Goal: Task Accomplishment & Management: Complete application form

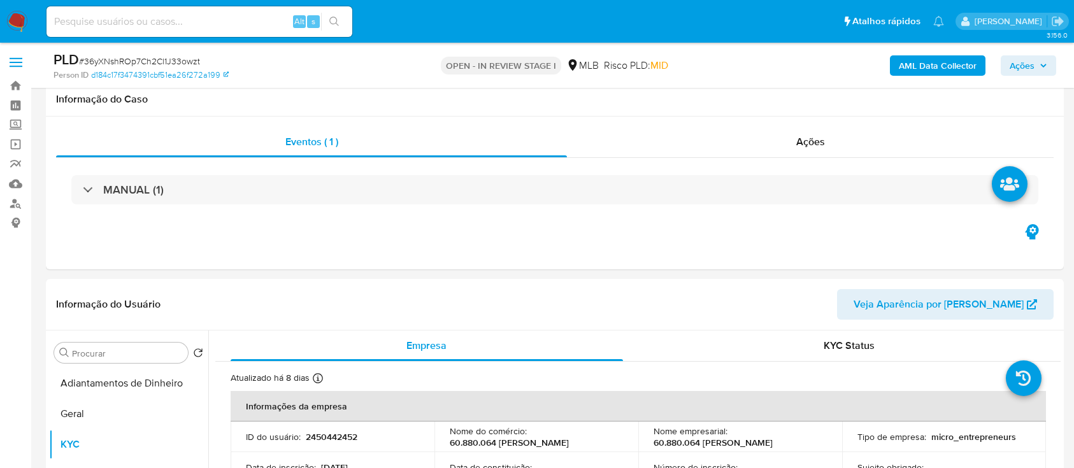
select select "10"
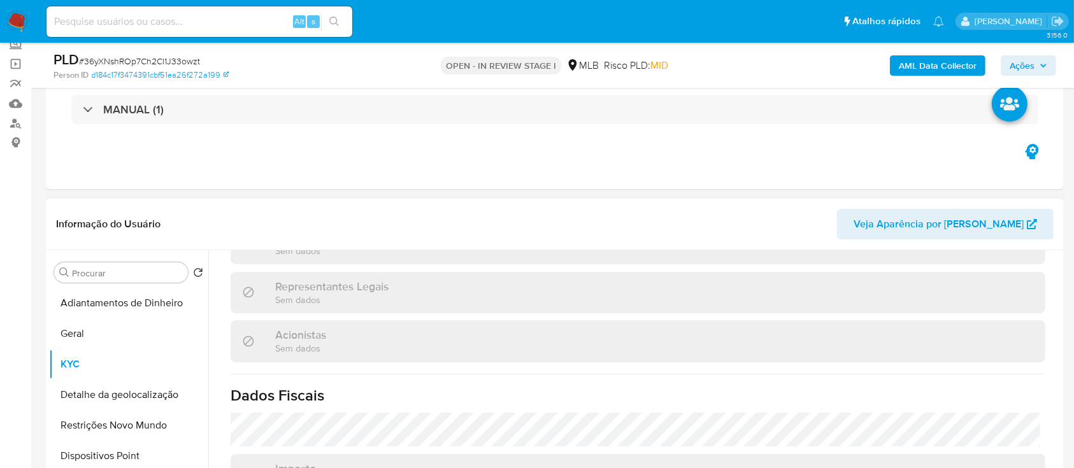
scroll to position [169, 0]
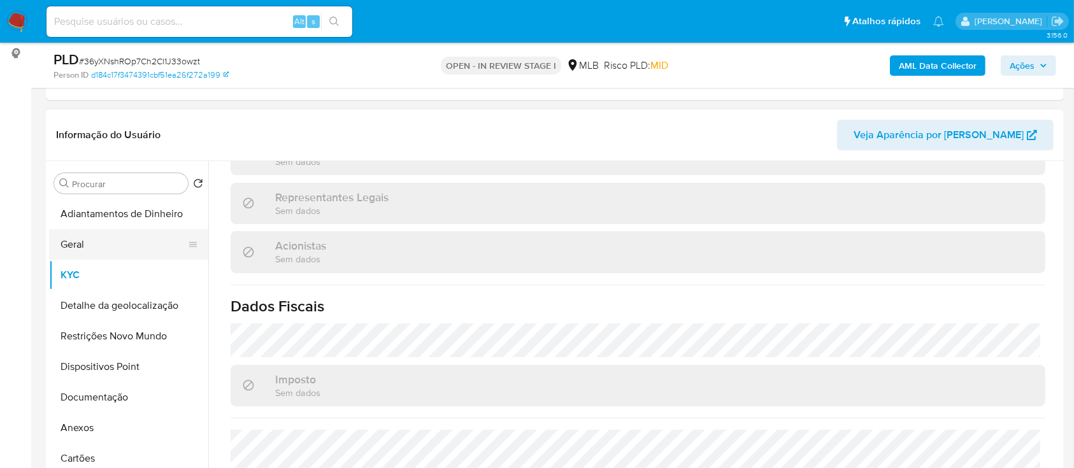
click at [94, 237] on button "Geral" at bounding box center [123, 244] width 149 height 31
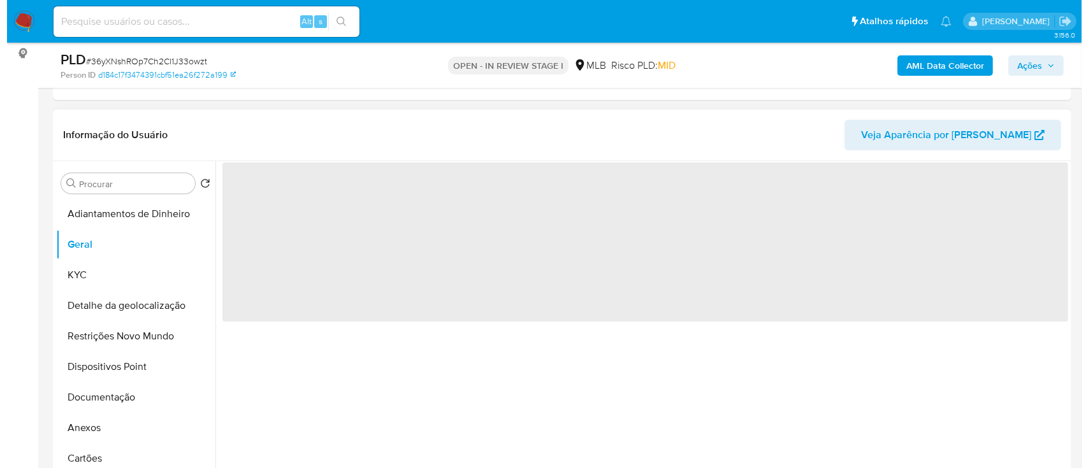
scroll to position [0, 0]
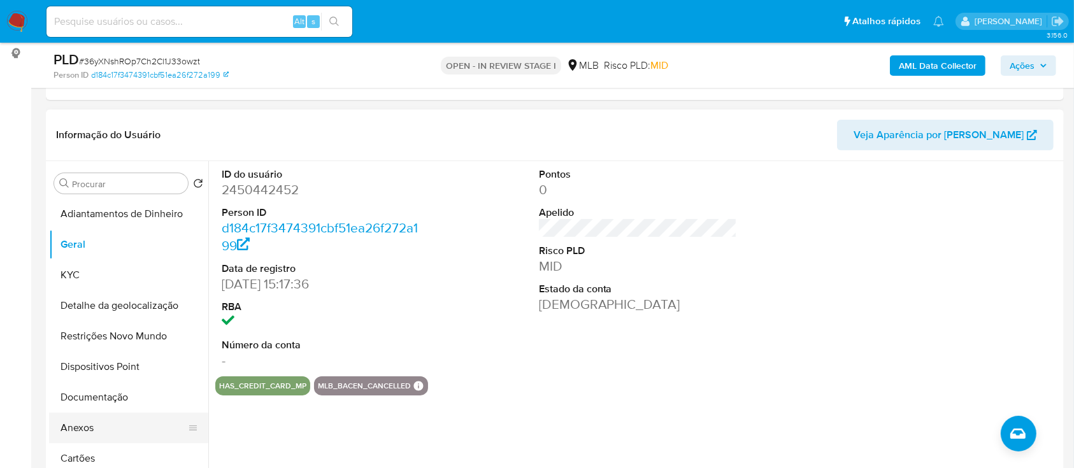
click at [69, 421] on button "Anexos" at bounding box center [123, 428] width 149 height 31
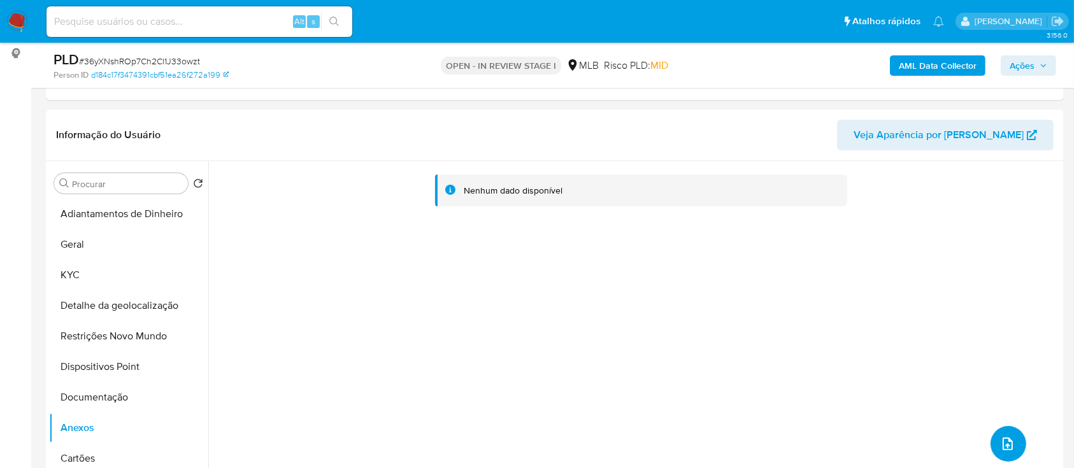
click at [1000, 445] on icon "upload-file" at bounding box center [1007, 443] width 15 height 15
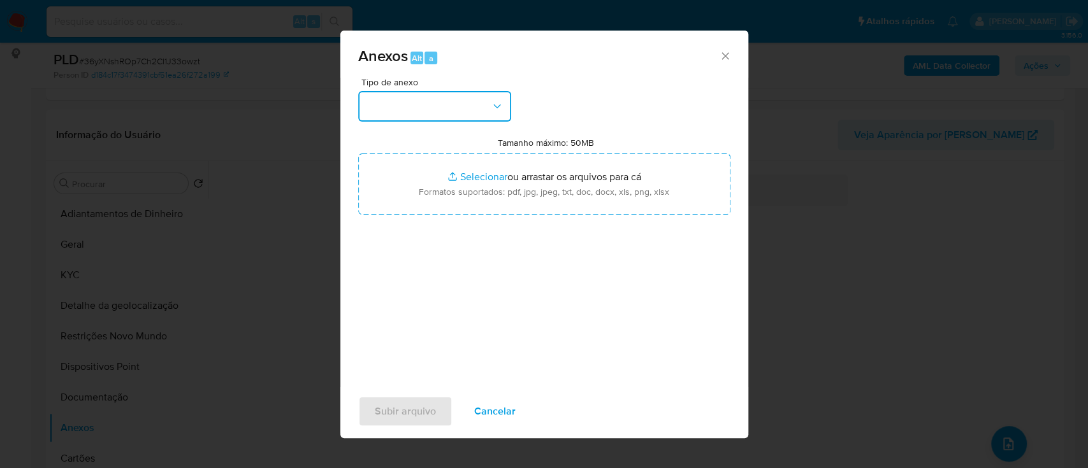
click at [402, 111] on button "button" at bounding box center [434, 106] width 153 height 31
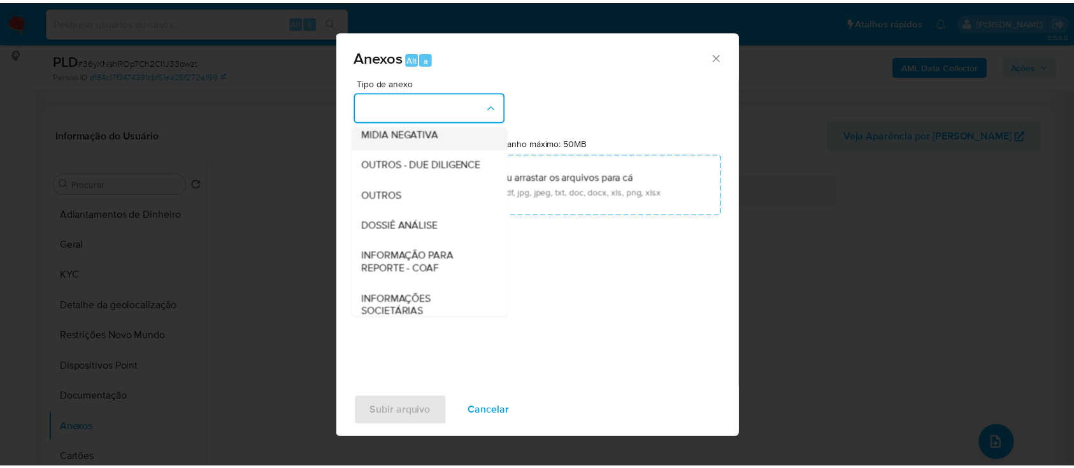
scroll to position [169, 0]
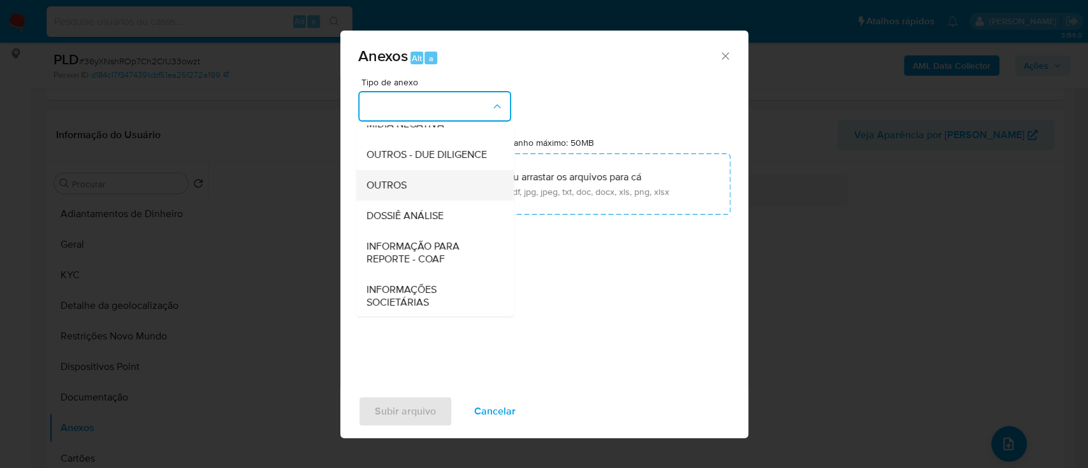
click at [400, 192] on span "OUTROS" at bounding box center [386, 185] width 40 height 13
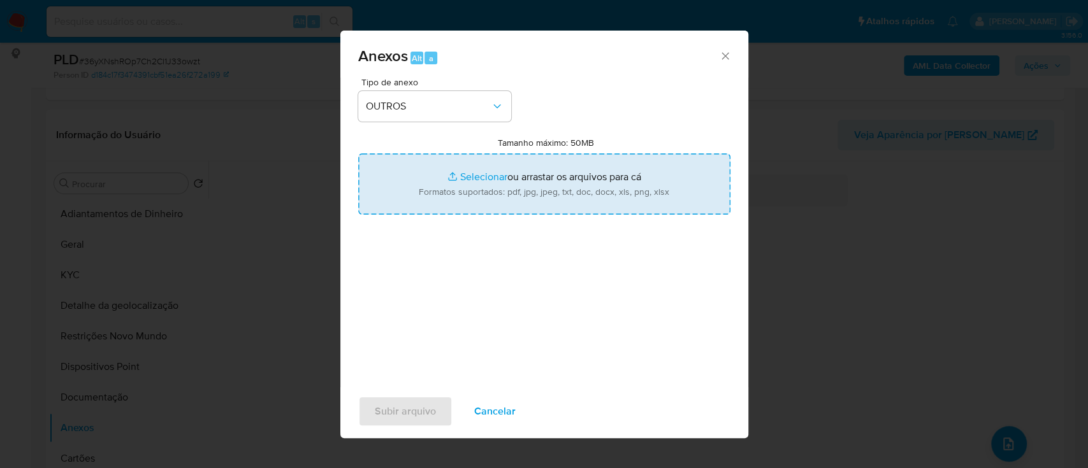
click at [483, 175] on input "Tamanho máximo: 50MB Selecionar arquivos" at bounding box center [544, 184] width 372 height 61
type input "C:\fakepath\Mulan 2450442452_2025_08_26_17_02_13.xlsx"
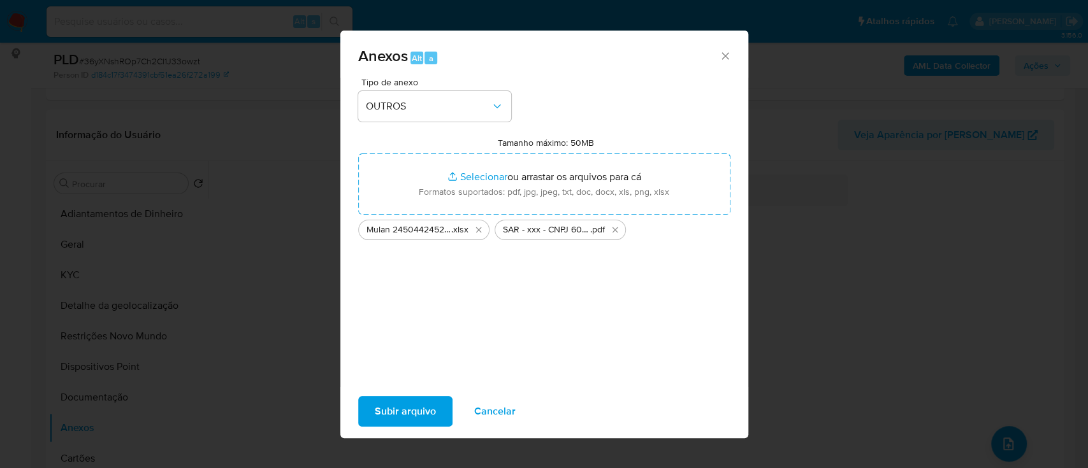
click at [403, 417] on span "Subir arquivo" at bounding box center [405, 412] width 61 height 28
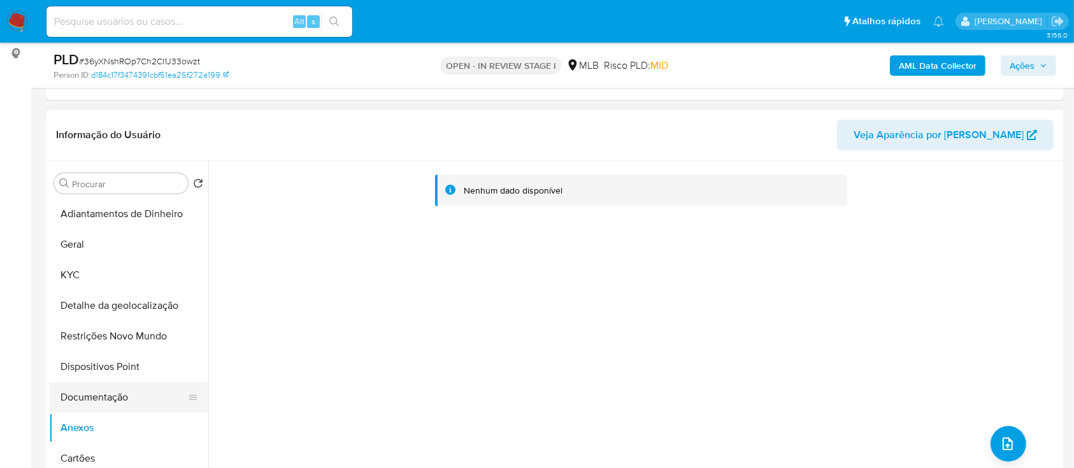
click at [101, 396] on button "Documentação" at bounding box center [123, 397] width 149 height 31
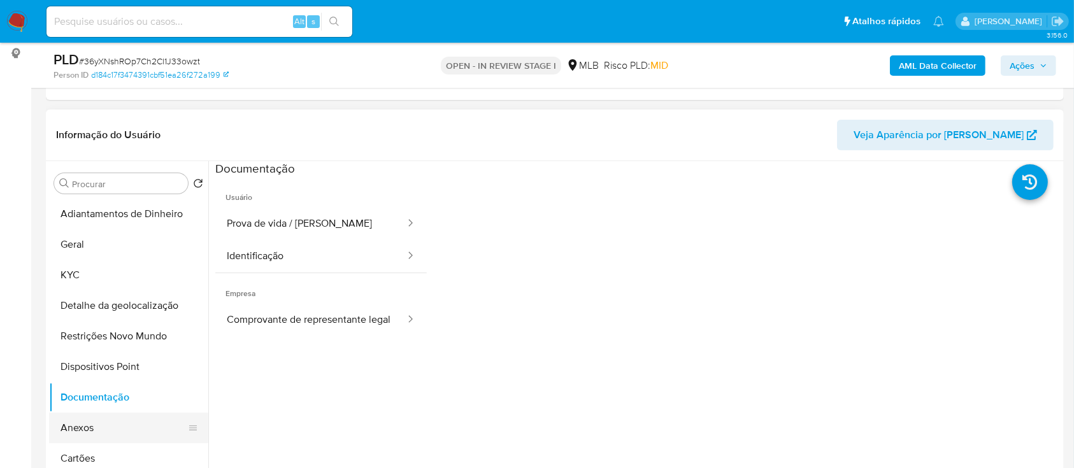
click at [87, 419] on button "Anexos" at bounding box center [123, 428] width 149 height 31
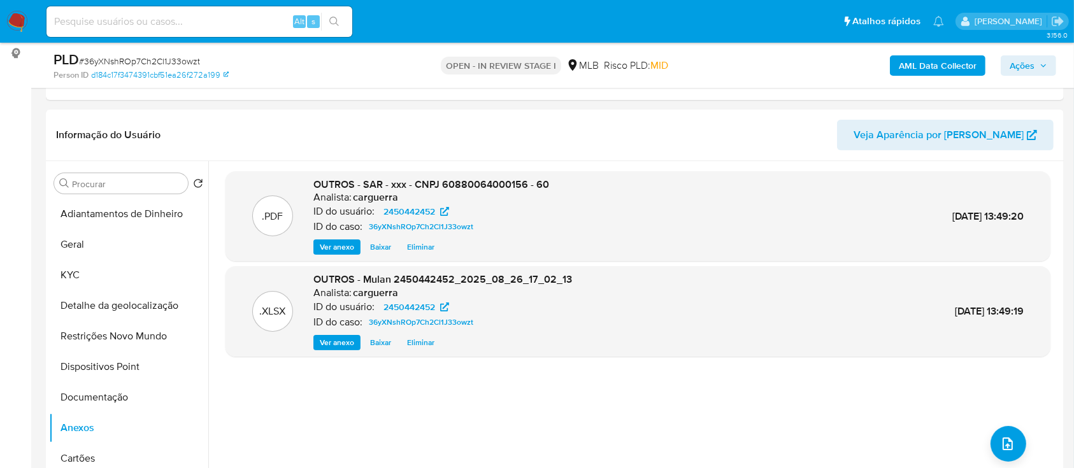
click at [1031, 61] on span "Ações" at bounding box center [1022, 65] width 25 height 20
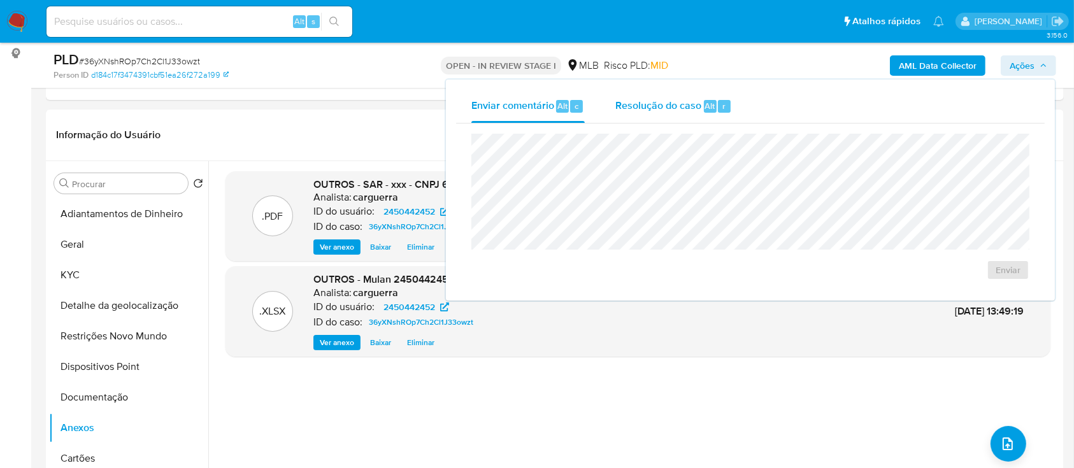
click at [648, 113] on div "Resolução do caso Alt r" at bounding box center [674, 106] width 117 height 33
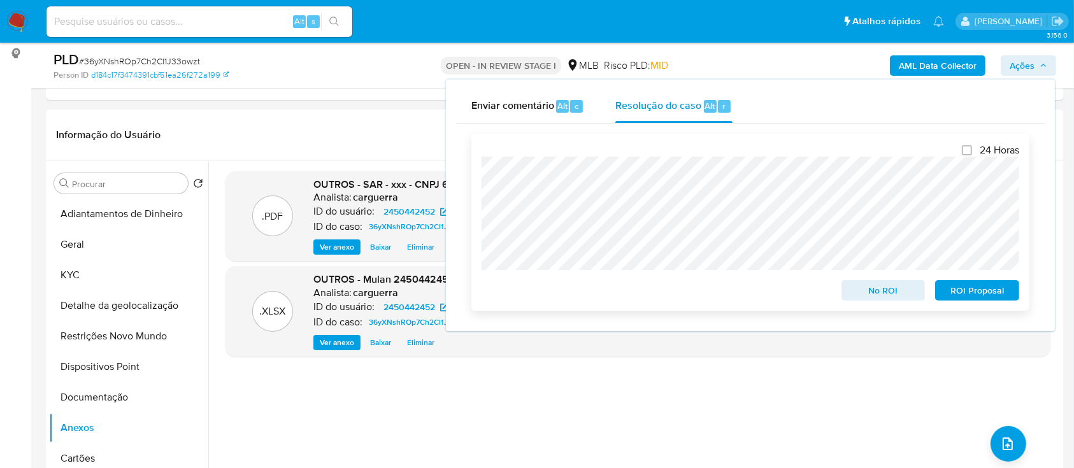
click at [961, 289] on span "ROI Proposal" at bounding box center [977, 291] width 66 height 18
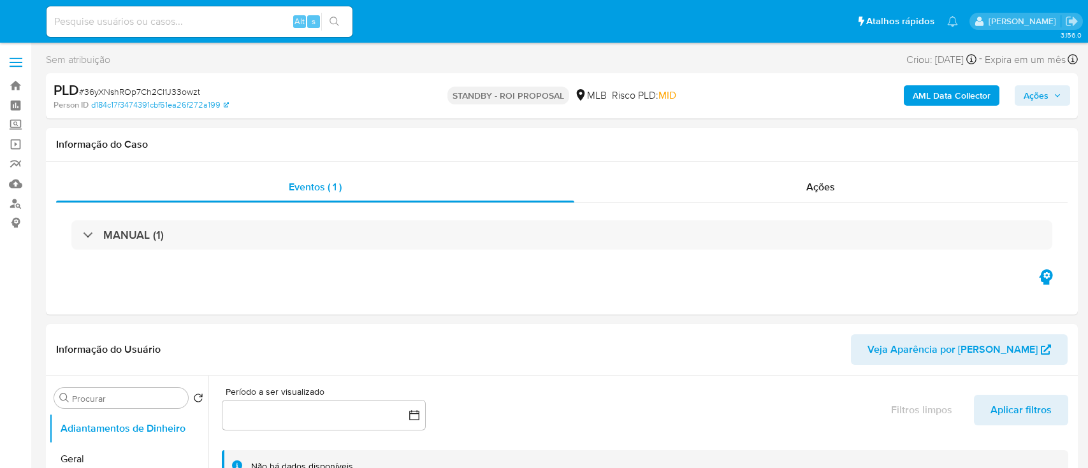
select select "10"
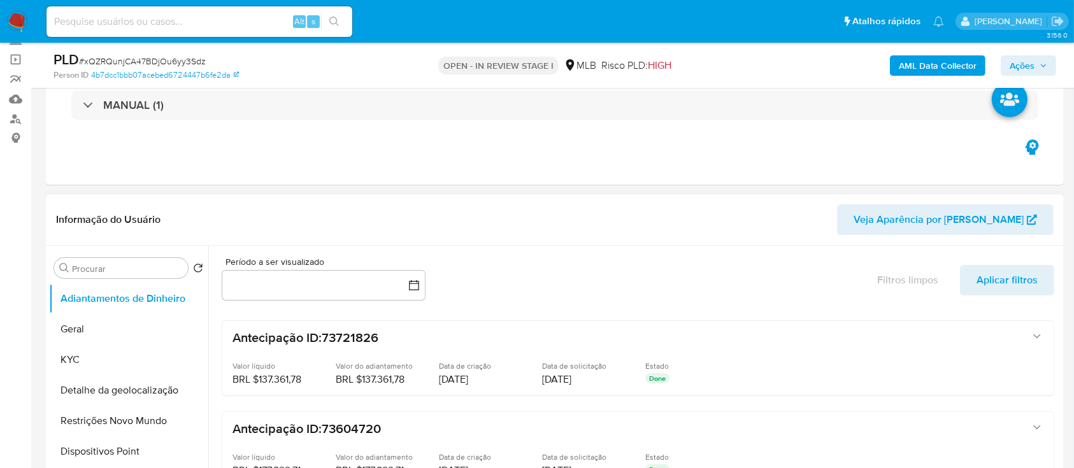
select select "10"
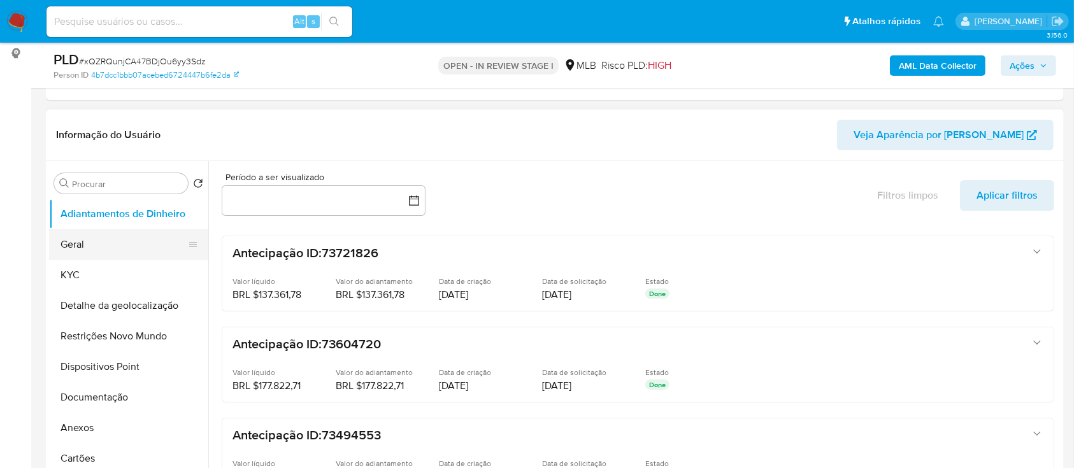
click at [113, 241] on button "Geral" at bounding box center [123, 244] width 149 height 31
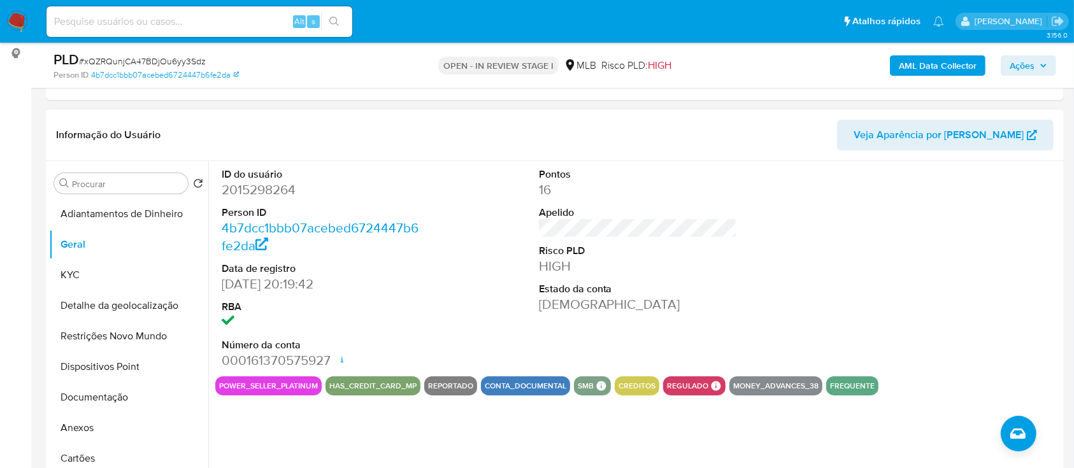
drag, startPoint x: 964, startPoint y: 201, endPoint x: 955, endPoint y: 196, distance: 11.1
click at [960, 199] on div at bounding box center [955, 268] width 212 height 215
click at [66, 283] on button "KYC" at bounding box center [123, 275] width 149 height 31
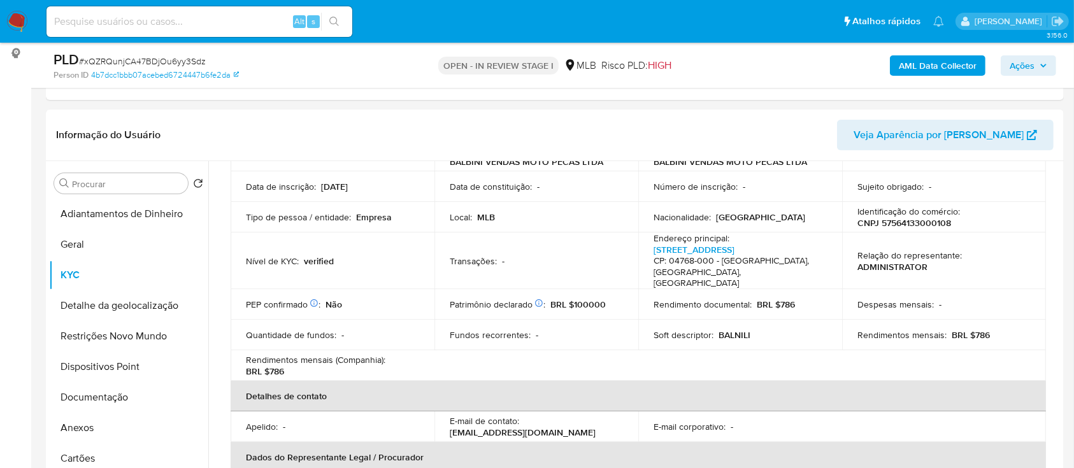
scroll to position [85, 0]
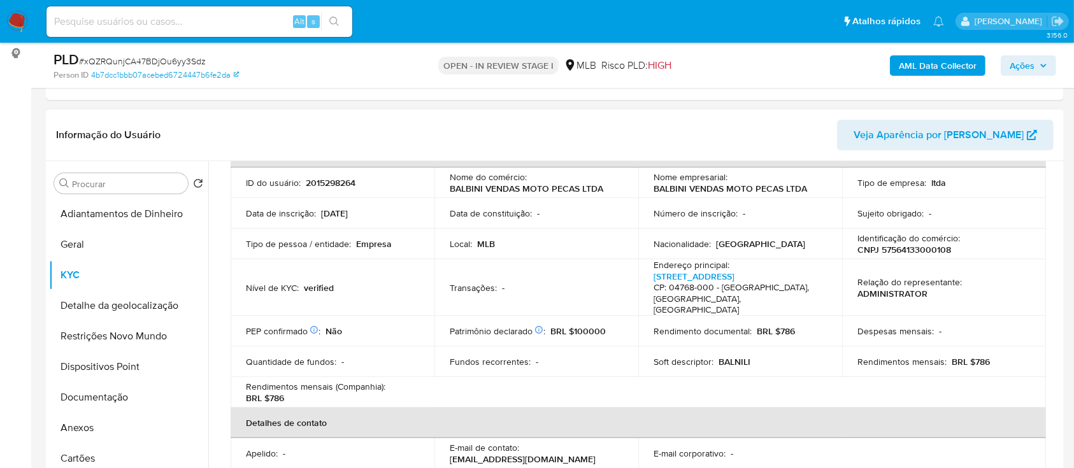
click at [210, 122] on header "Informação do Usuário Veja Aparência por [PERSON_NAME]" at bounding box center [555, 135] width 998 height 31
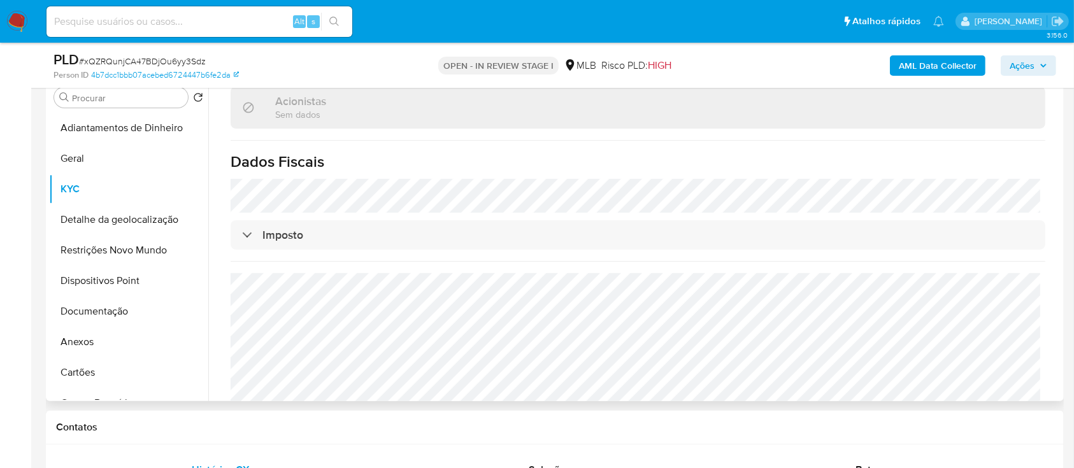
scroll to position [340, 0]
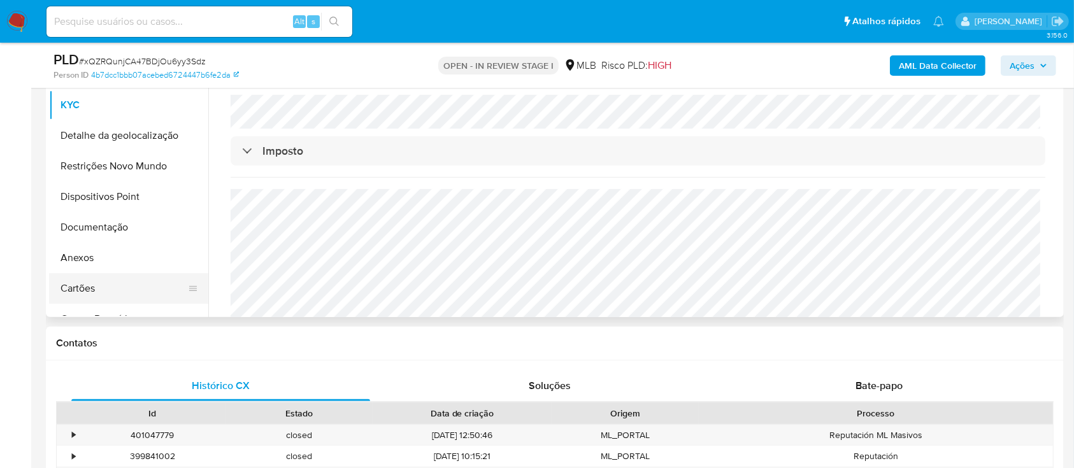
click at [153, 287] on button "Cartões" at bounding box center [123, 288] width 149 height 31
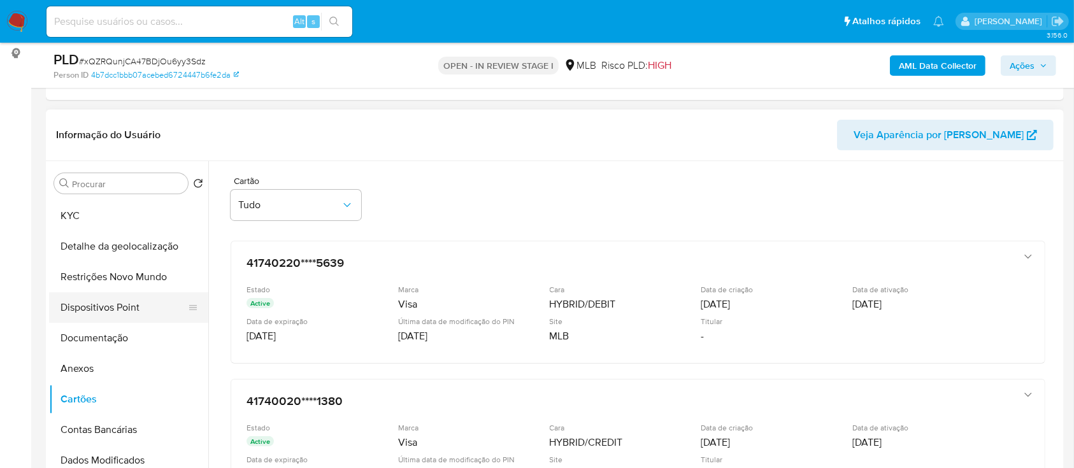
scroll to position [85, 0]
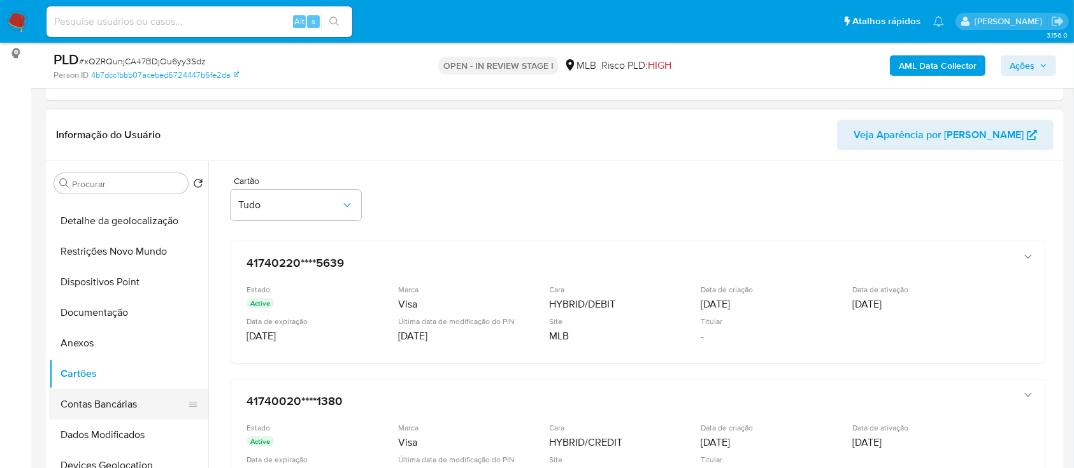
click at [96, 397] on button "Contas Bancárias" at bounding box center [123, 404] width 149 height 31
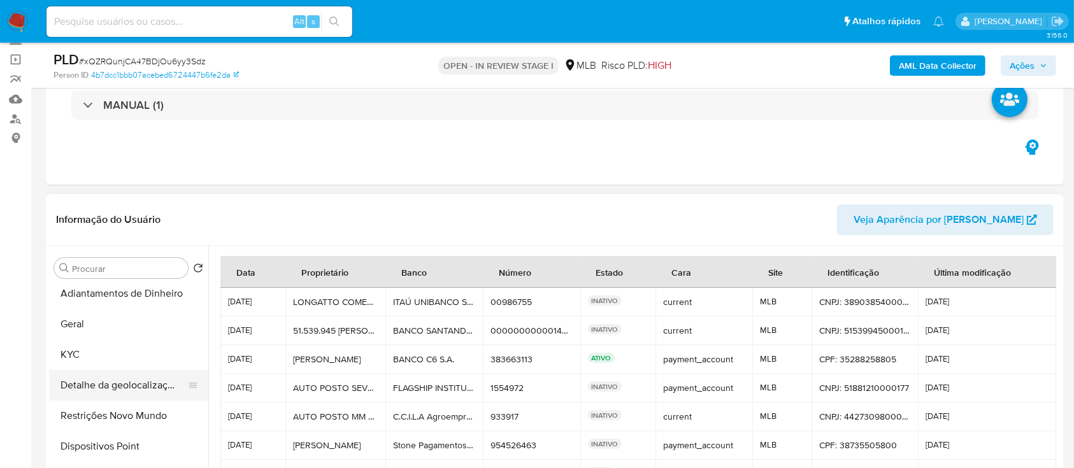
scroll to position [0, 0]
click at [106, 392] on button "Detalhe da geolocalização" at bounding box center [123, 390] width 149 height 31
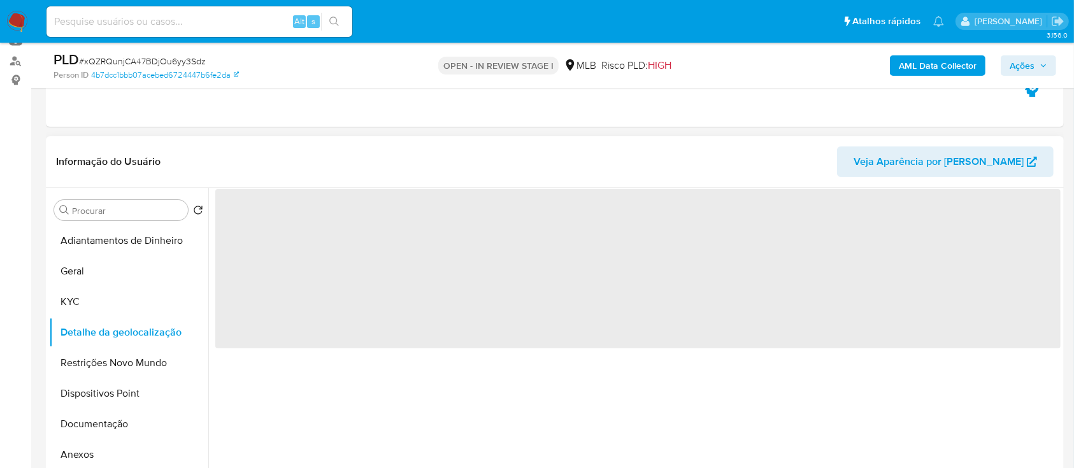
scroll to position [169, 0]
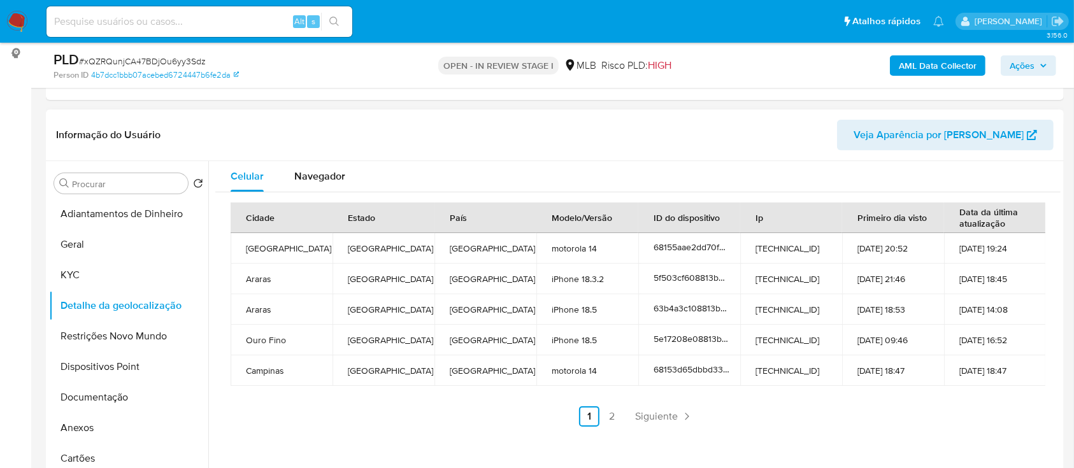
click at [990, 166] on div "Celular Navegador" at bounding box center [638, 176] width 846 height 31
click at [609, 417] on link "2" at bounding box center [612, 417] width 20 height 20
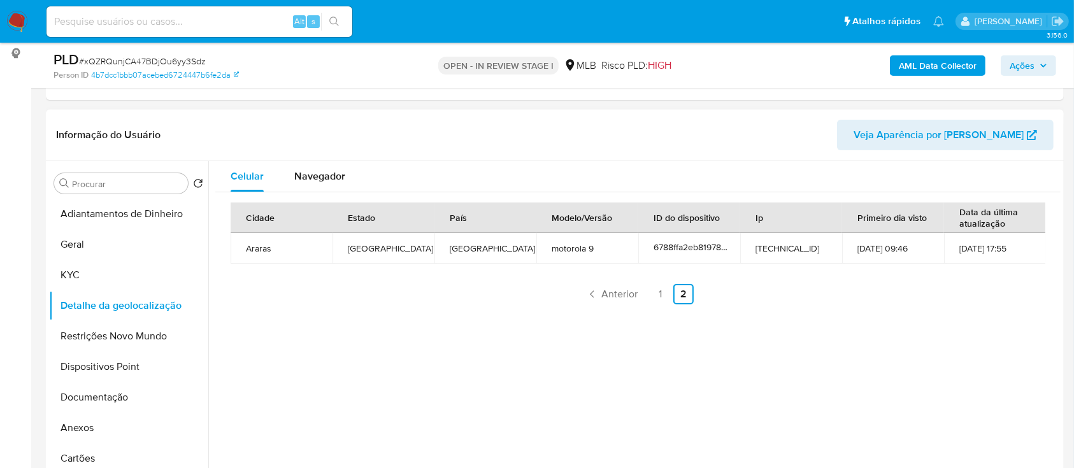
click at [1007, 309] on div "Cidade Estado País Modelo/Versão ID do dispositivo Ip Primeiro dia visto Data d…" at bounding box center [638, 253] width 846 height 122
click at [107, 332] on button "Restrições Novo Mundo" at bounding box center [123, 336] width 149 height 31
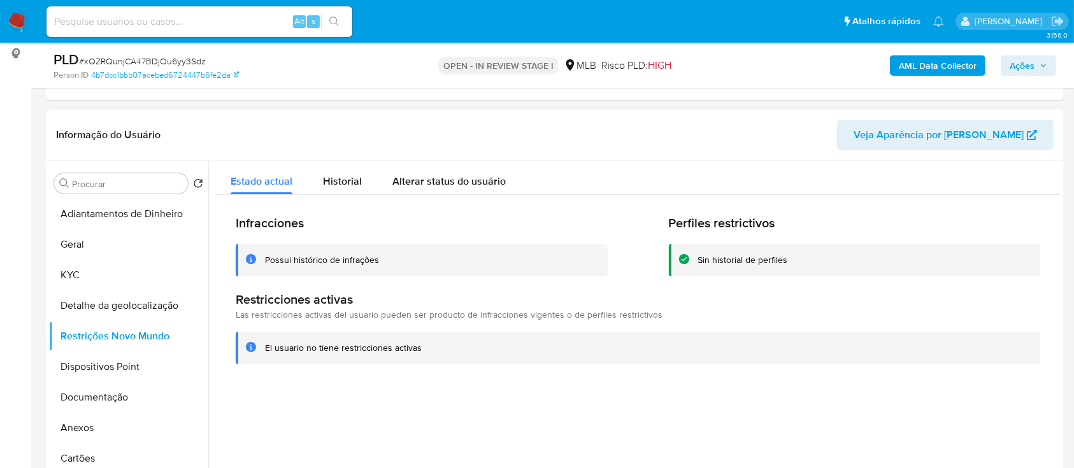
click at [974, 172] on div "Estado actual Historial Alterar status do usuário" at bounding box center [638, 178] width 846 height 34
click at [122, 367] on button "Dispositivos Point" at bounding box center [123, 367] width 149 height 31
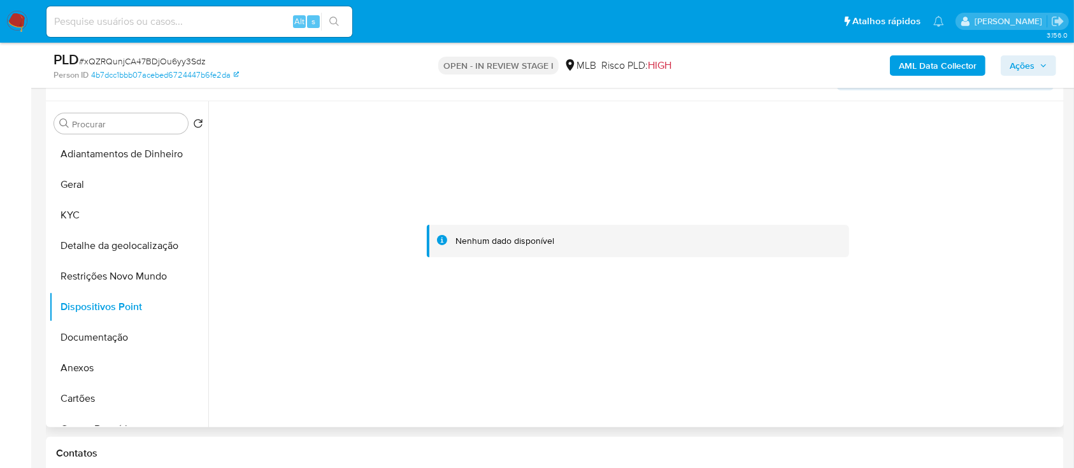
scroll to position [255, 0]
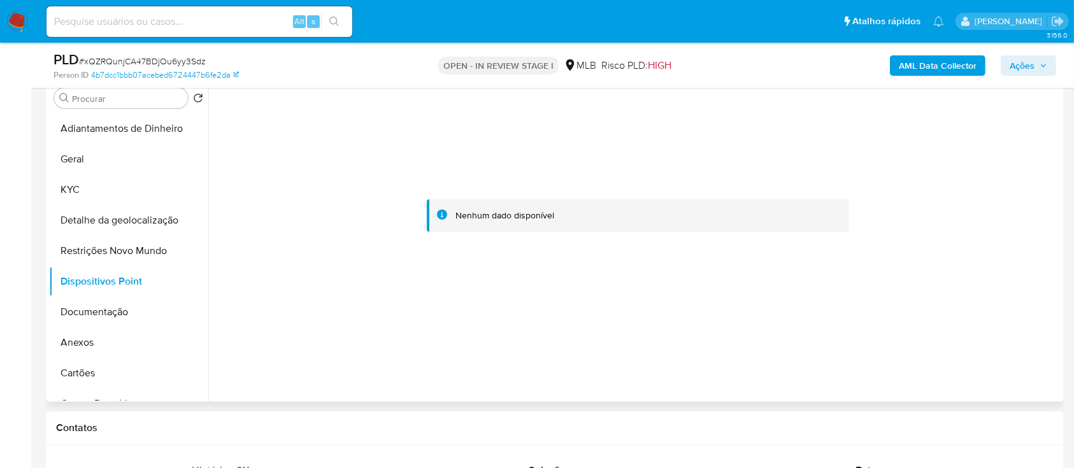
click at [985, 136] on div at bounding box center [638, 216] width 846 height 280
click at [99, 313] on button "Documentação" at bounding box center [123, 312] width 149 height 31
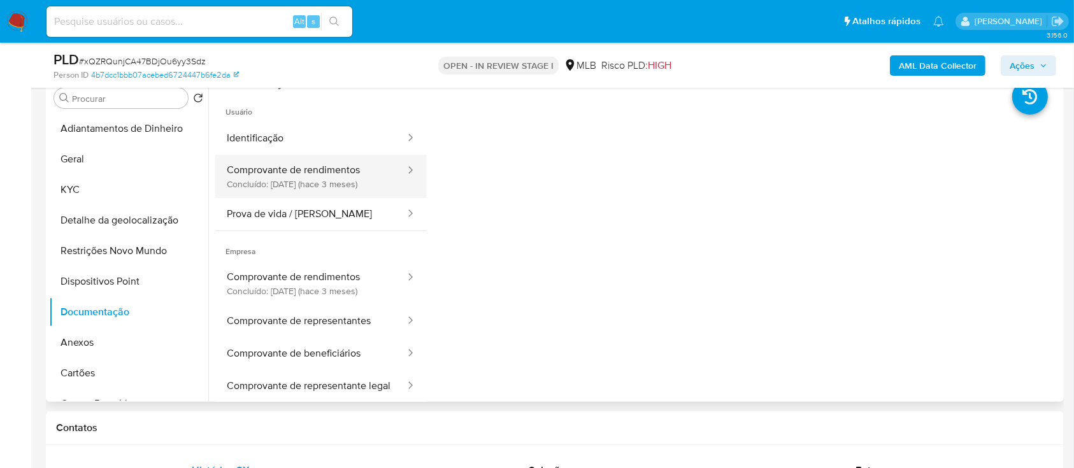
click at [340, 168] on button "Comprovante de rendimentos Concluído: 16/05/2025 (hace 3 meses)" at bounding box center [310, 176] width 191 height 43
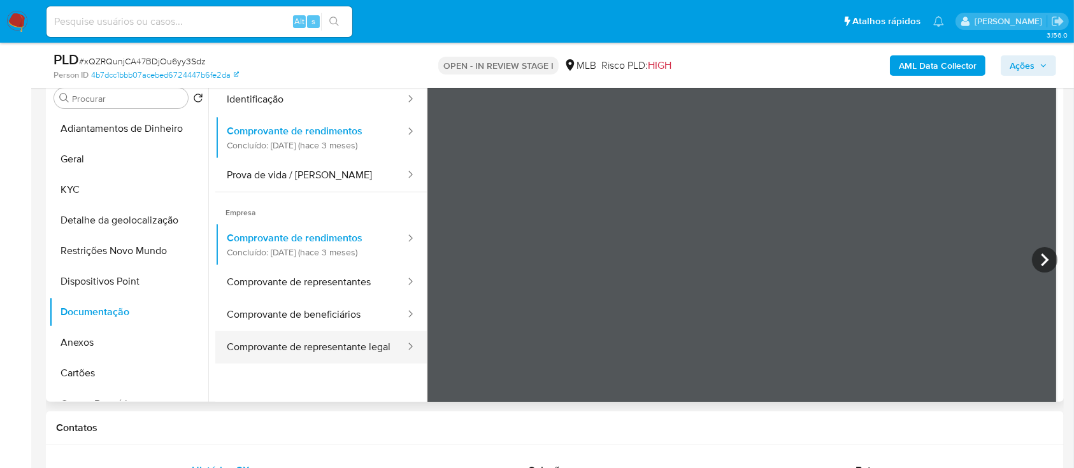
scroll to position [0, 0]
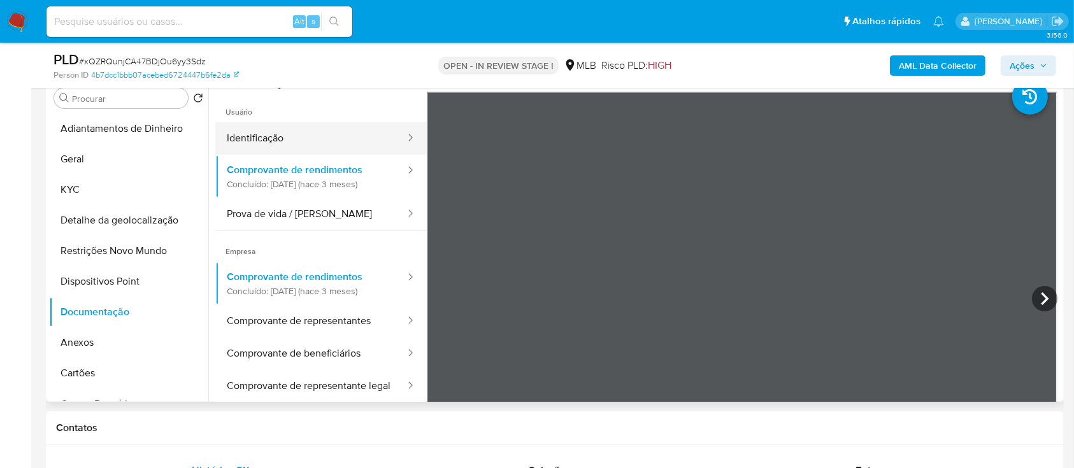
click at [262, 133] on button "Identificação" at bounding box center [310, 138] width 191 height 32
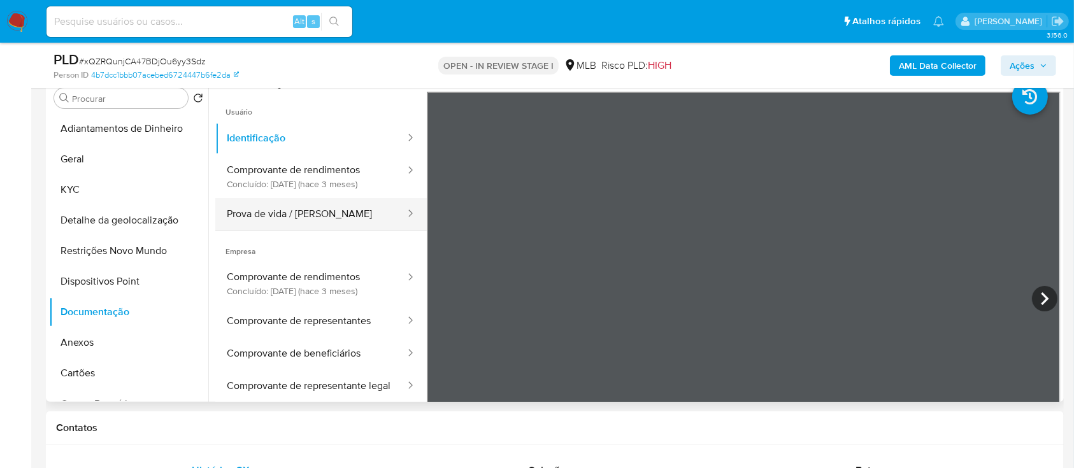
drag, startPoint x: 252, startPoint y: 212, endPoint x: 321, endPoint y: 201, distance: 69.7
click at [252, 213] on button "Prova de vida / [PERSON_NAME]" at bounding box center [310, 214] width 191 height 32
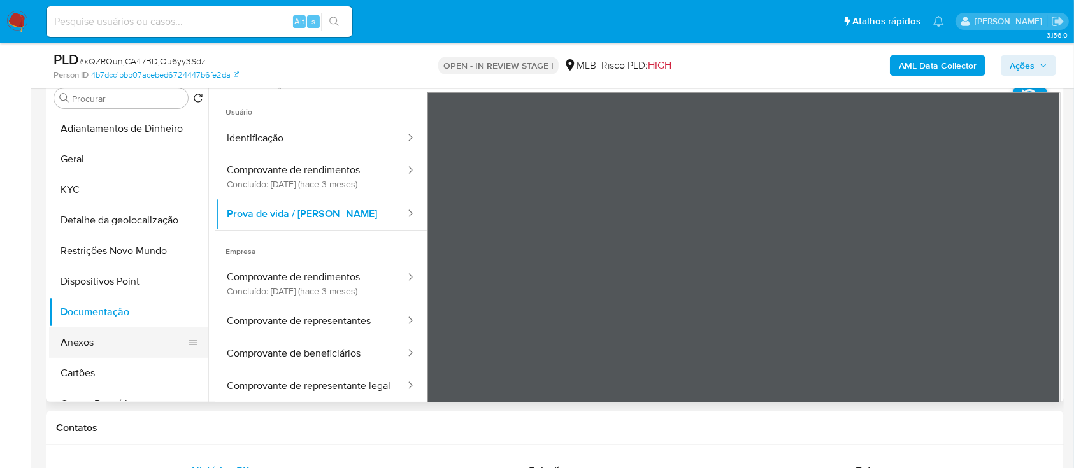
click at [68, 332] on button "Anexos" at bounding box center [123, 343] width 149 height 31
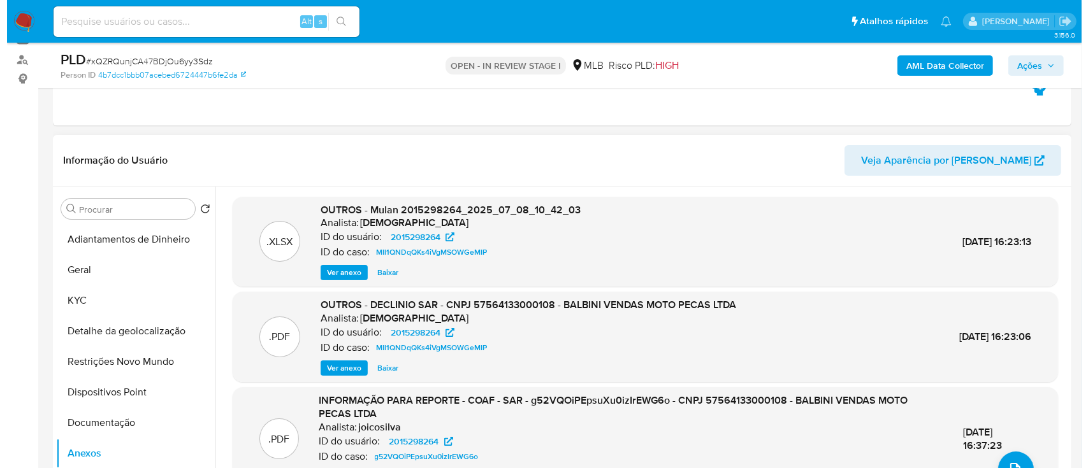
scroll to position [169, 0]
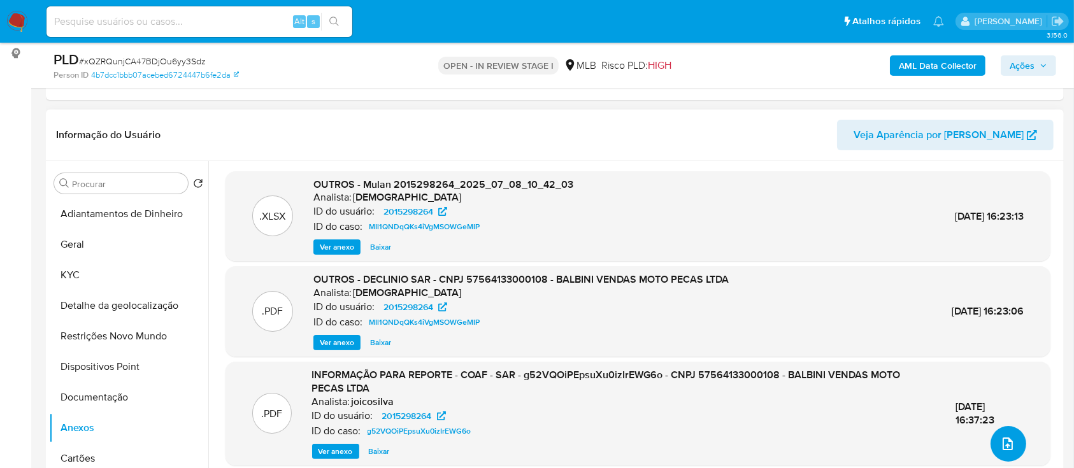
click at [1000, 443] on icon "upload-file" at bounding box center [1007, 443] width 15 height 15
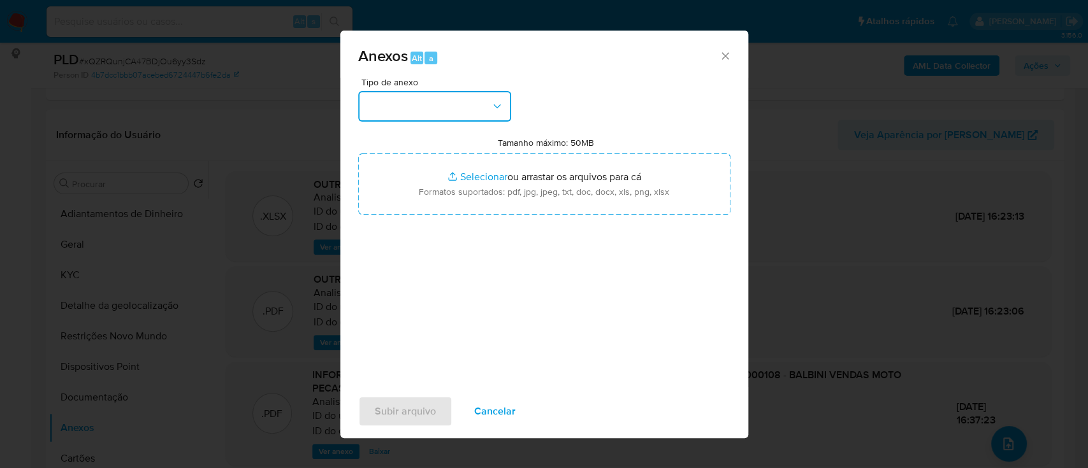
click at [491, 105] on icon "button" at bounding box center [497, 106] width 13 height 13
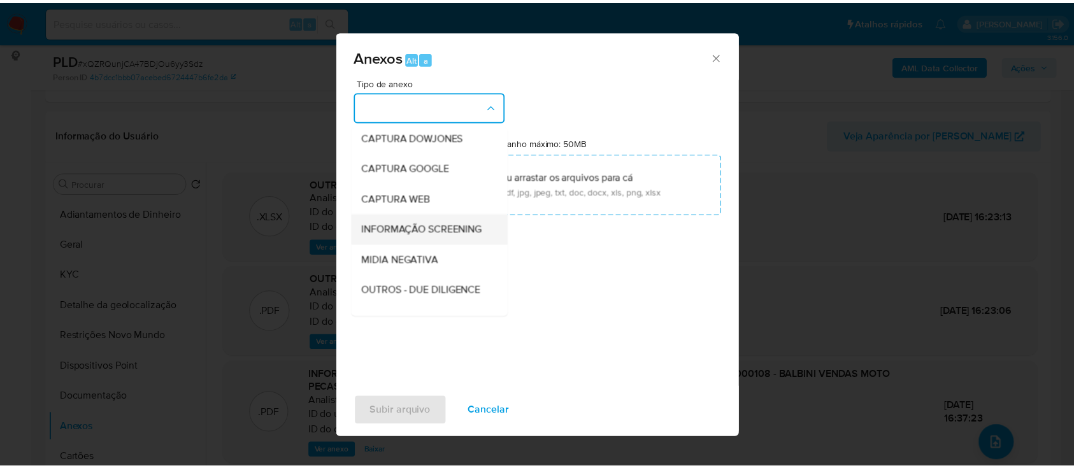
scroll to position [85, 0]
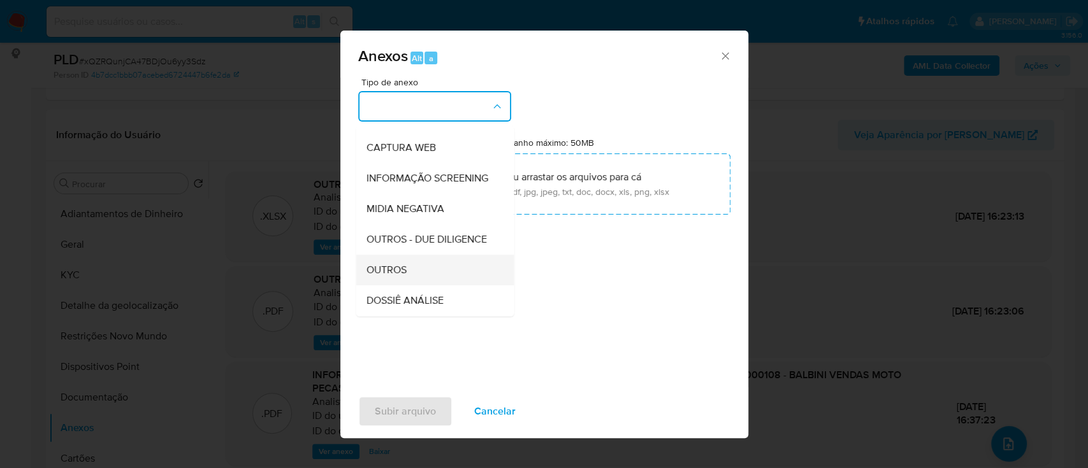
click at [403, 277] on span "OUTROS" at bounding box center [386, 270] width 40 height 13
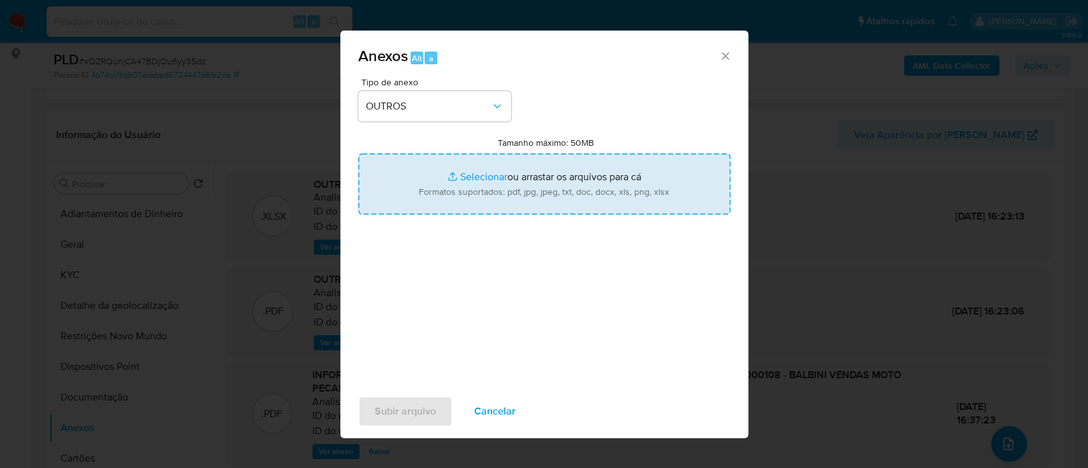
click at [484, 173] on input "Tamanho máximo: 50MB Selecionar arquivos" at bounding box center [544, 184] width 372 height 61
type input "C:\fakepath\SAR - xxx - CNPJ 57564133000108 - BALBINI VENDAS MOTO PECAS LTDA.pdf"
click at [475, 176] on input "Tamanho máximo: 50MB Selecionar arquivos" at bounding box center [544, 184] width 372 height 61
type input "C:\fakepath\Mulan 2015298264_2025_08_26_17_03_14.xlsx"
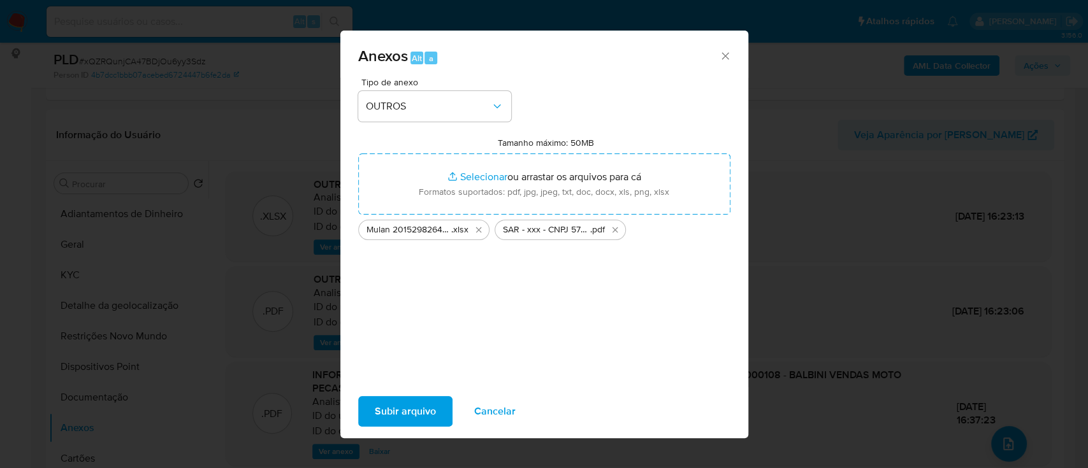
click at [387, 416] on span "Subir arquivo" at bounding box center [405, 412] width 61 height 28
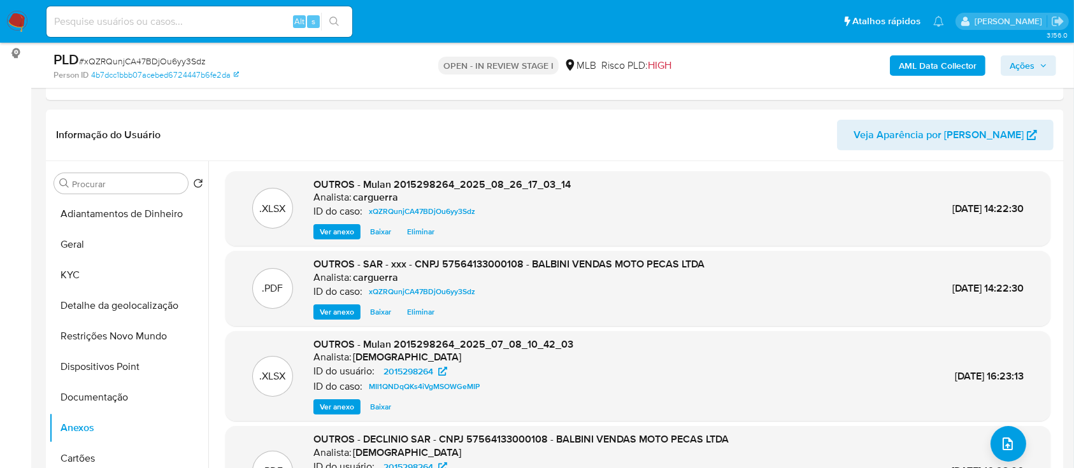
click at [1035, 58] on span "Ações" at bounding box center [1029, 66] width 38 height 18
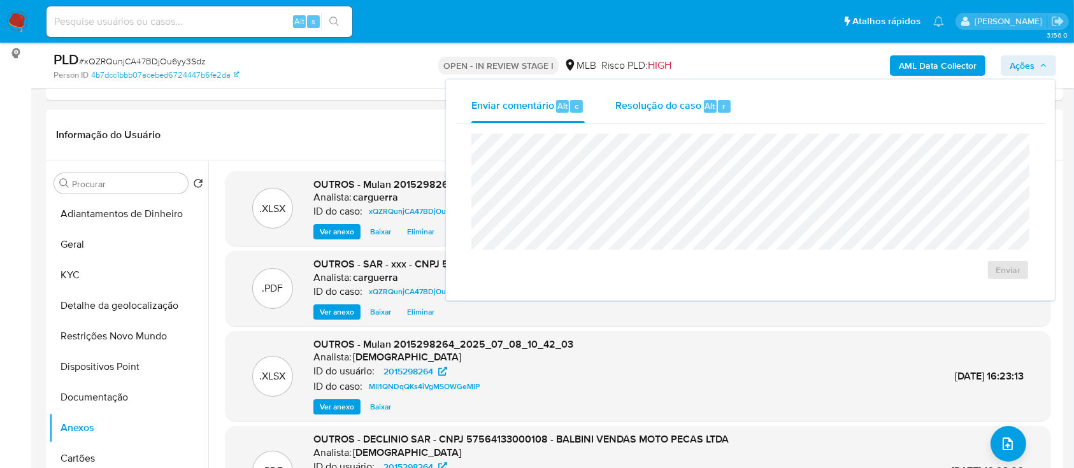
click at [666, 101] on span "Resolução do caso" at bounding box center [659, 105] width 86 height 15
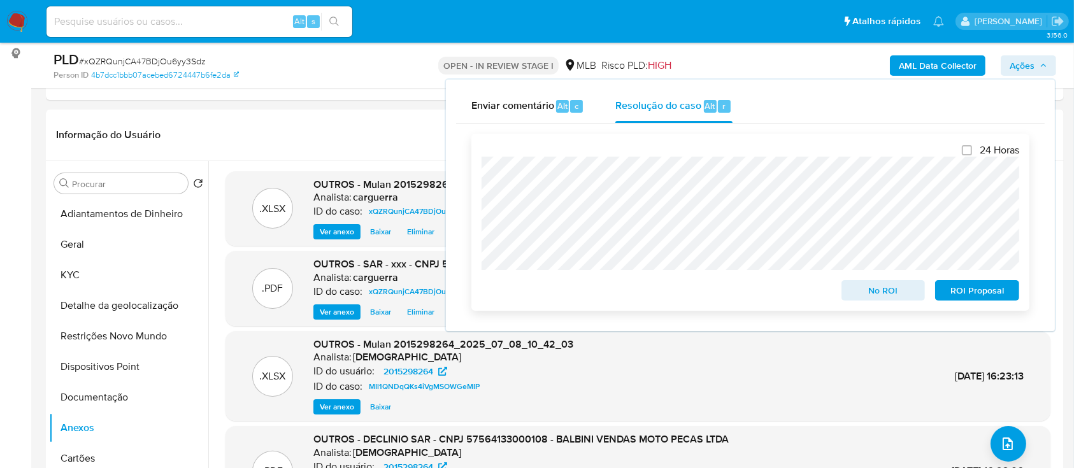
click at [897, 296] on span "No ROI" at bounding box center [884, 291] width 66 height 18
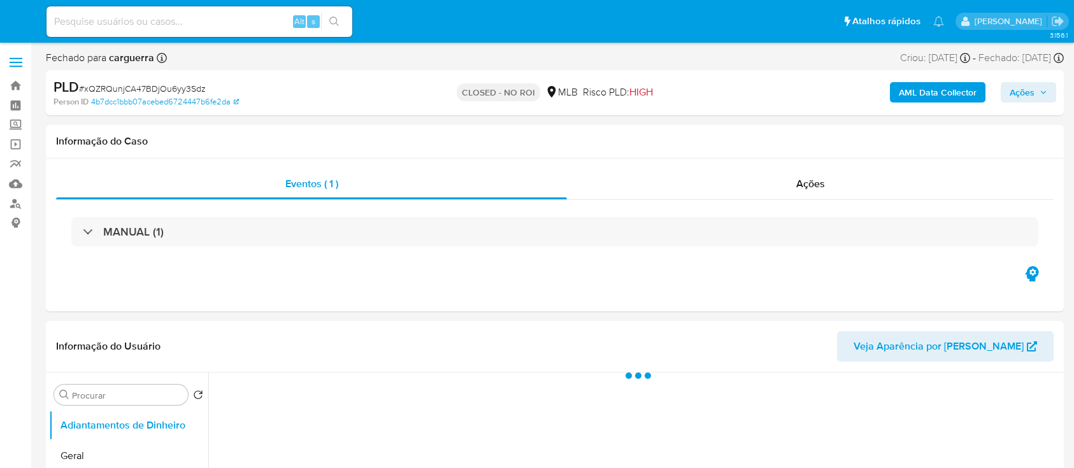
select select "10"
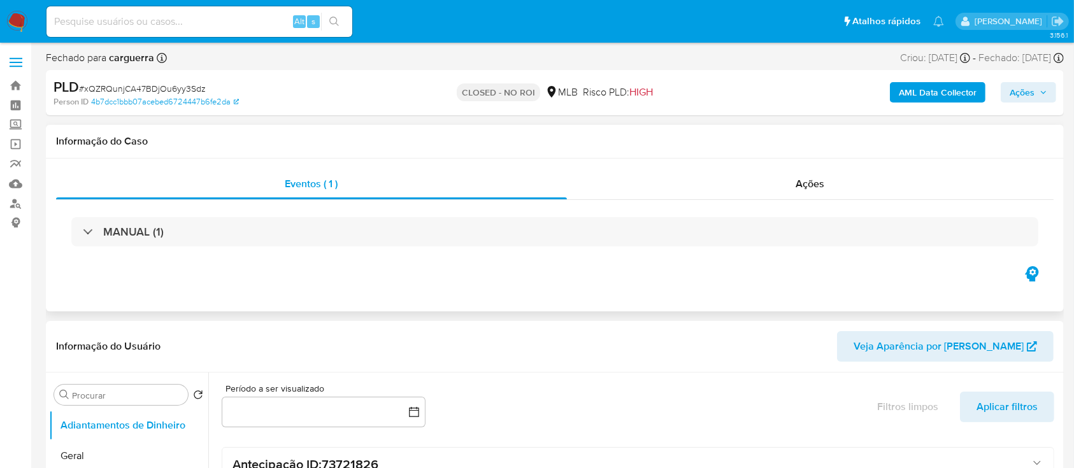
click at [626, 303] on div "Eventos ( 1 ) Ações MANUAL (1)" at bounding box center [555, 235] width 1018 height 153
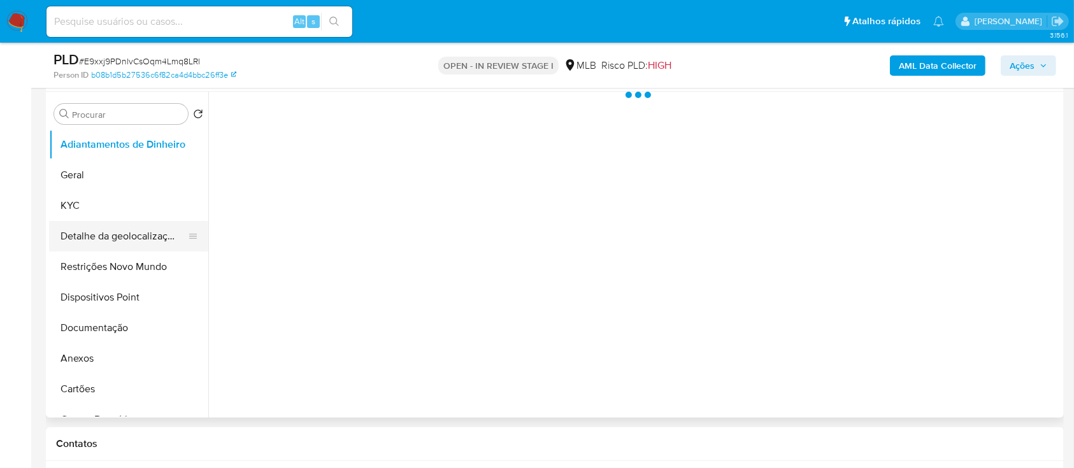
scroll to position [255, 0]
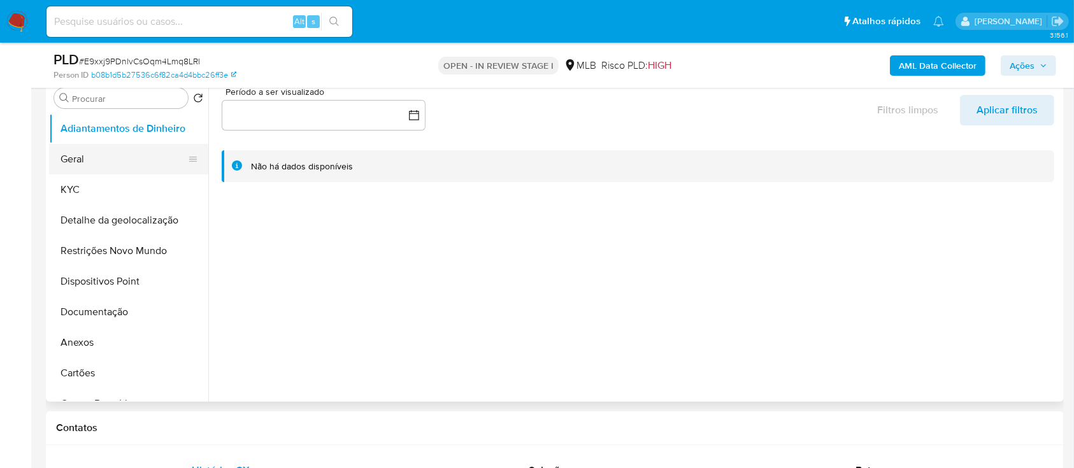
select select "10"
click at [91, 160] on button "Geral" at bounding box center [123, 159] width 149 height 31
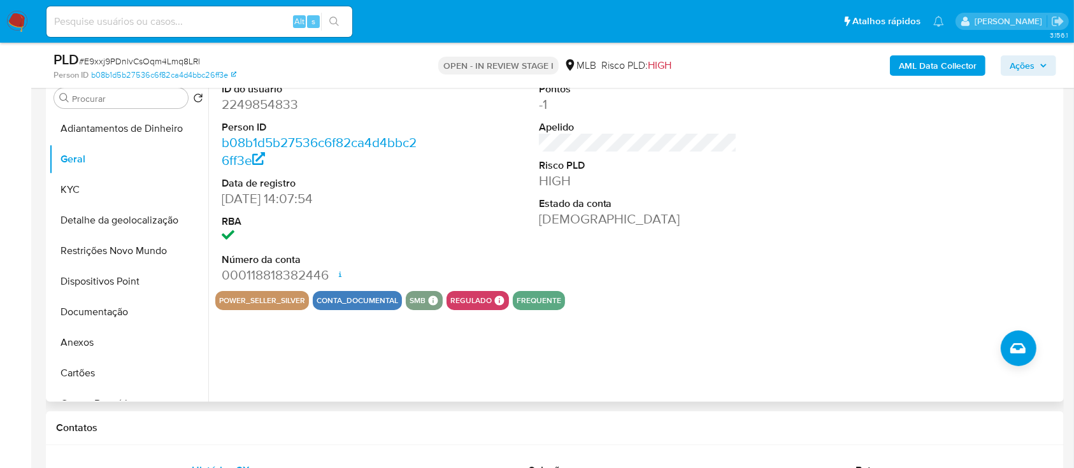
scroll to position [169, 0]
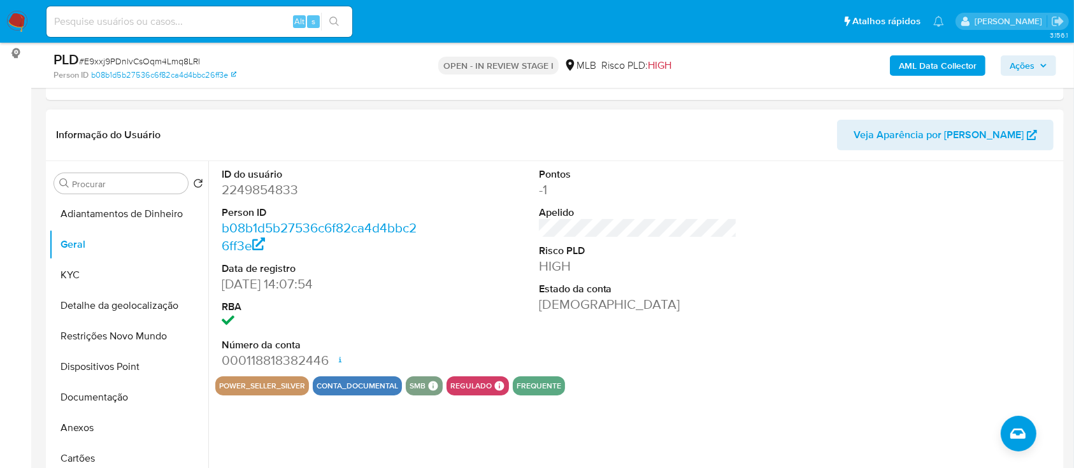
click at [940, 221] on div at bounding box center [955, 268] width 212 height 215
click at [80, 273] on button "KYC" at bounding box center [123, 275] width 149 height 31
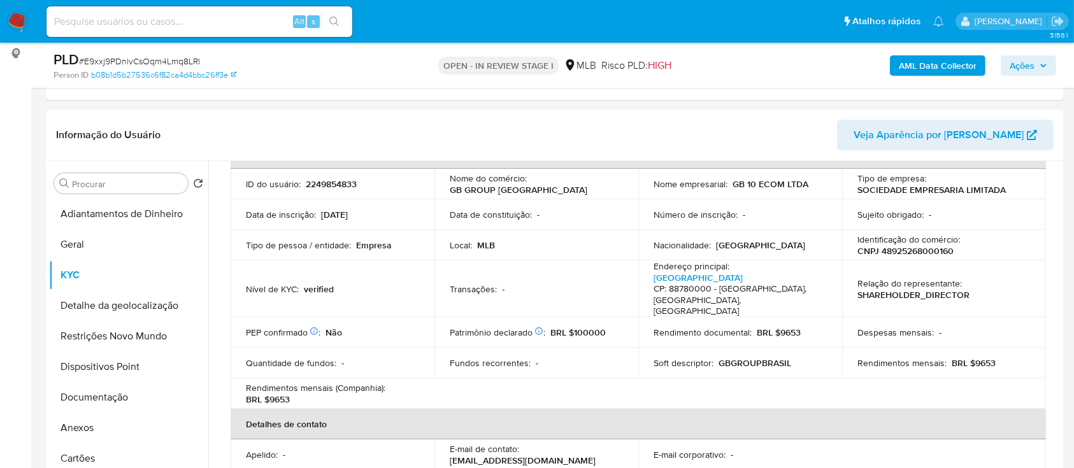
scroll to position [88, 0]
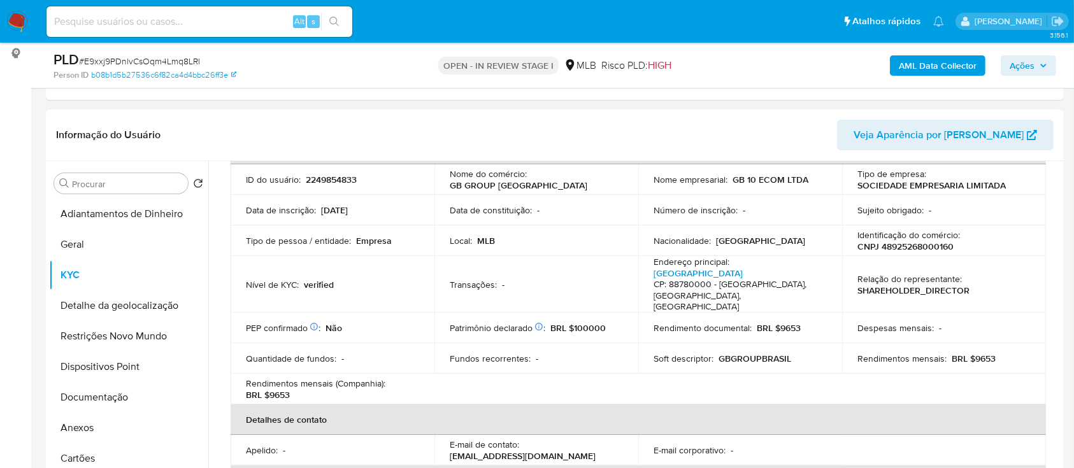
click at [171, 123] on header "Informação do Usuário Veja Aparência por Pessoa" at bounding box center [555, 135] width 998 height 31
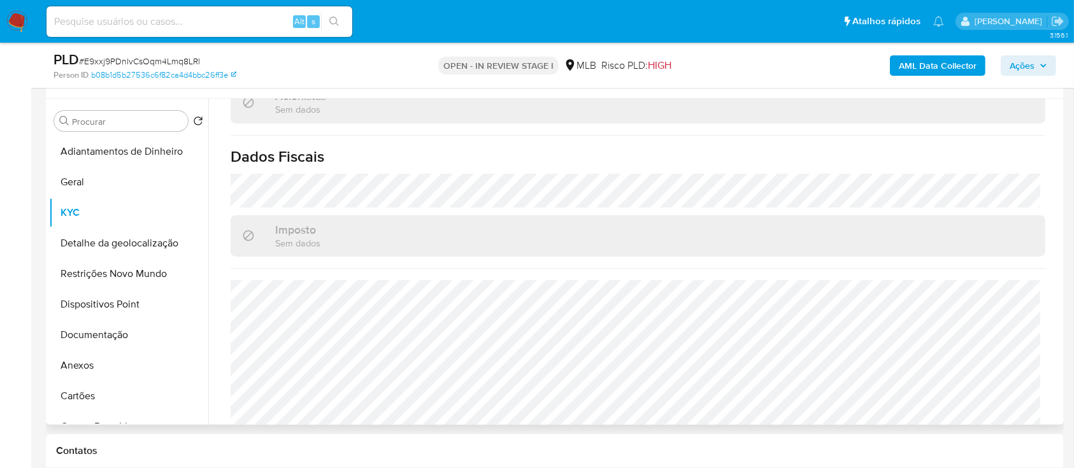
scroll to position [255, 0]
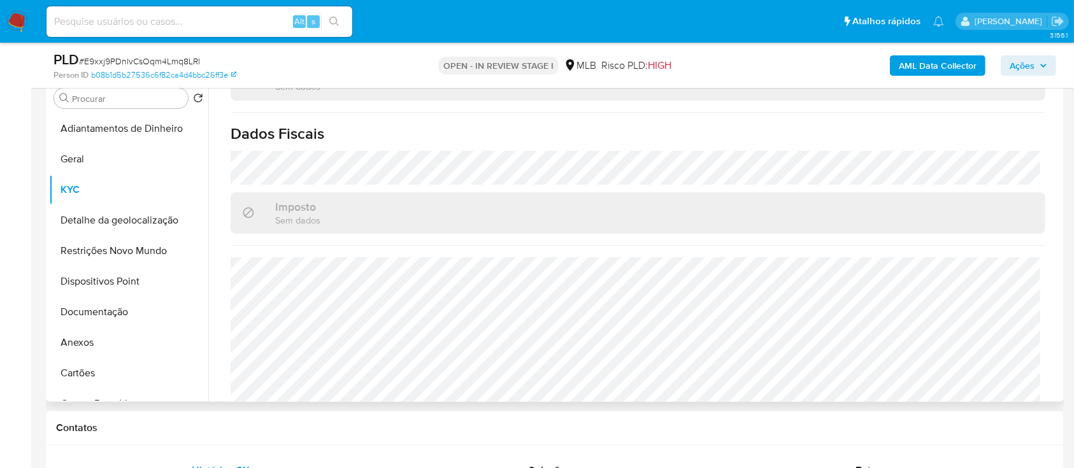
click at [926, 124] on h1 "Dados Fiscais" at bounding box center [638, 133] width 815 height 19
click at [83, 220] on button "Detalhe da geolocalização" at bounding box center [123, 220] width 149 height 31
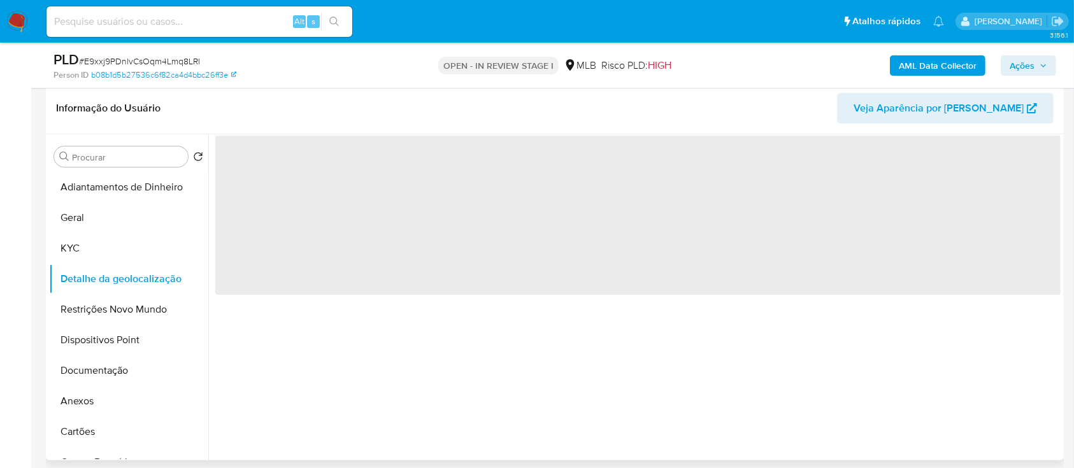
scroll to position [169, 0]
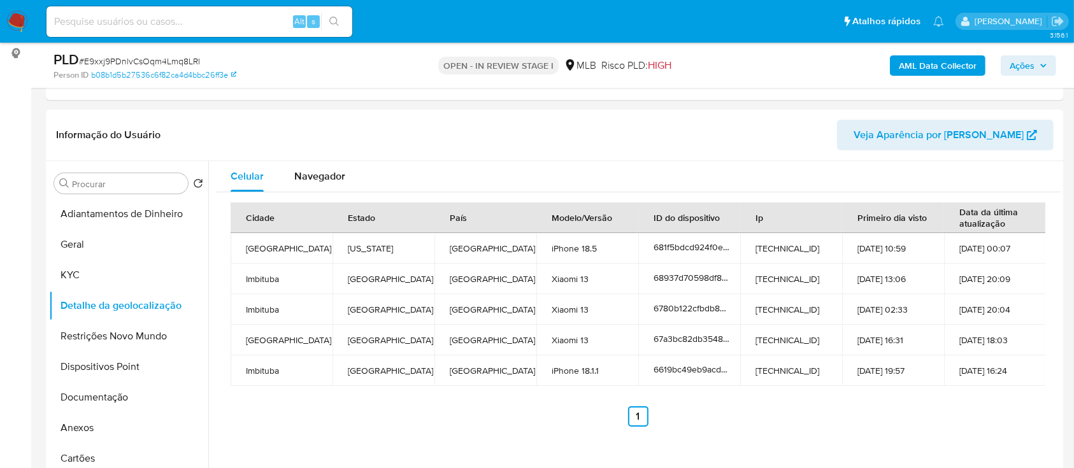
click at [108, 335] on button "Restrições Novo Mundo" at bounding box center [123, 336] width 149 height 31
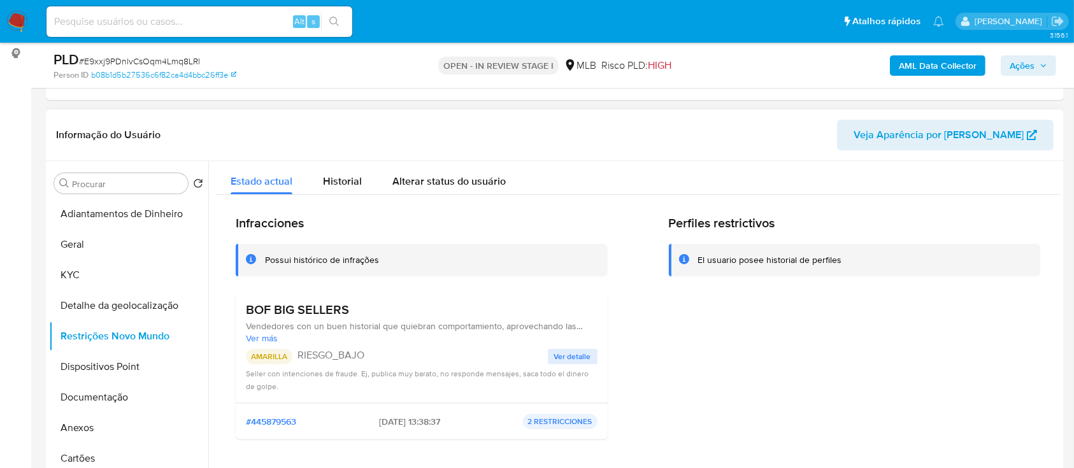
scroll to position [85, 0]
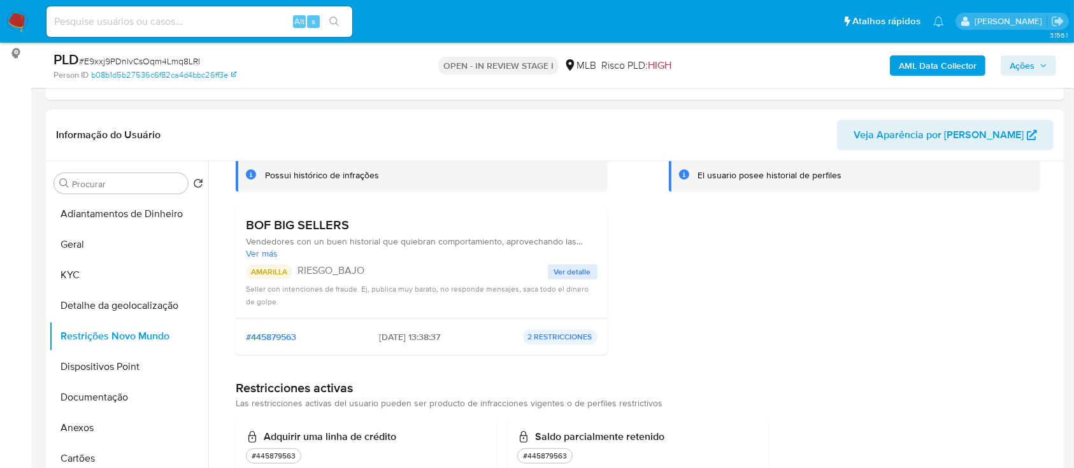
click at [914, 241] on div "Perfiles restrictivos El usuario posee historial de perfiles" at bounding box center [855, 248] width 372 height 234
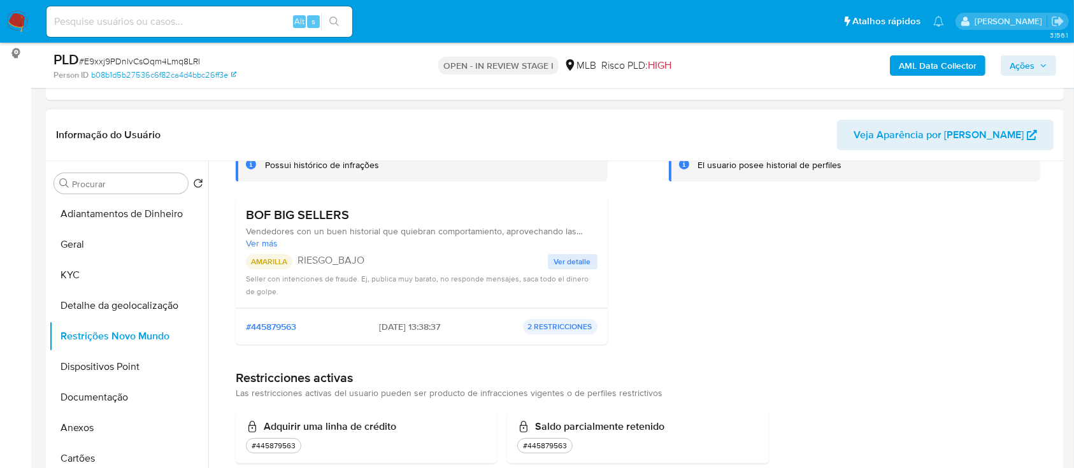
scroll to position [97, 0]
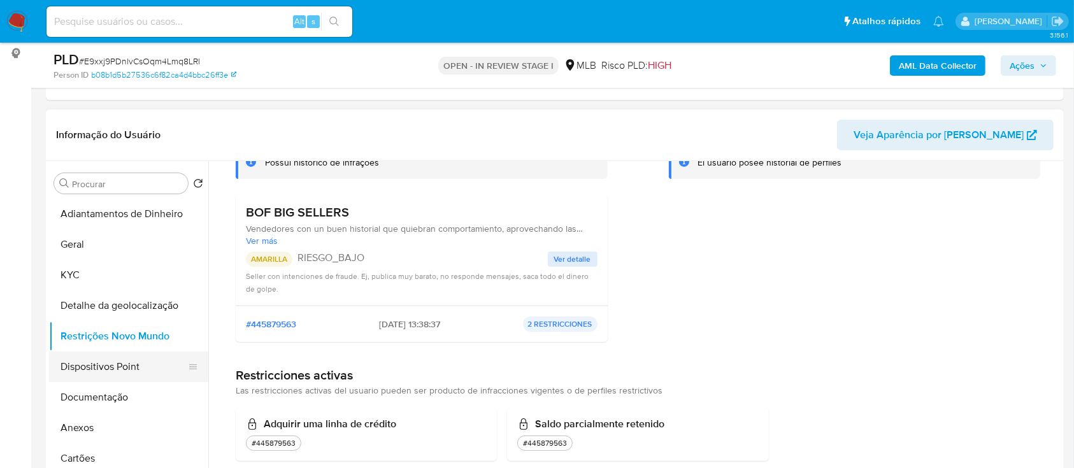
click at [98, 366] on button "Dispositivos Point" at bounding box center [123, 367] width 149 height 31
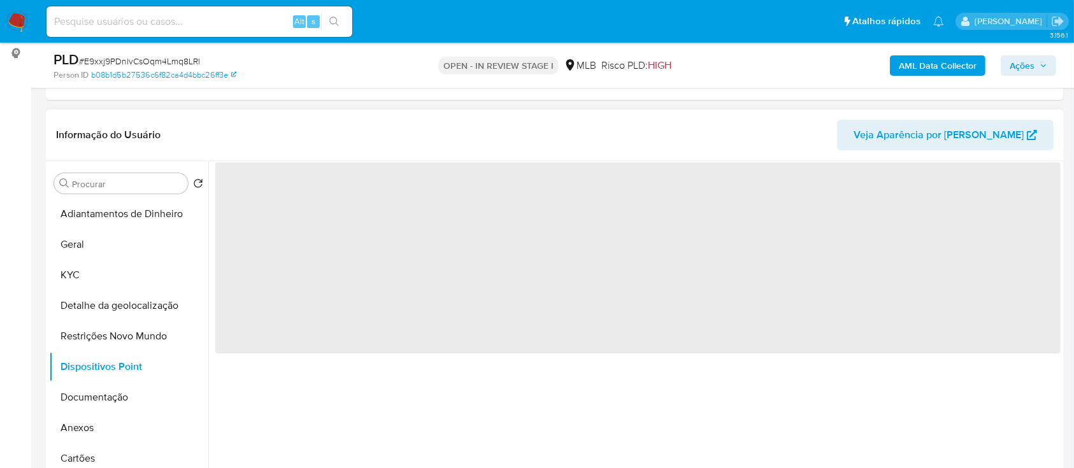
scroll to position [0, 0]
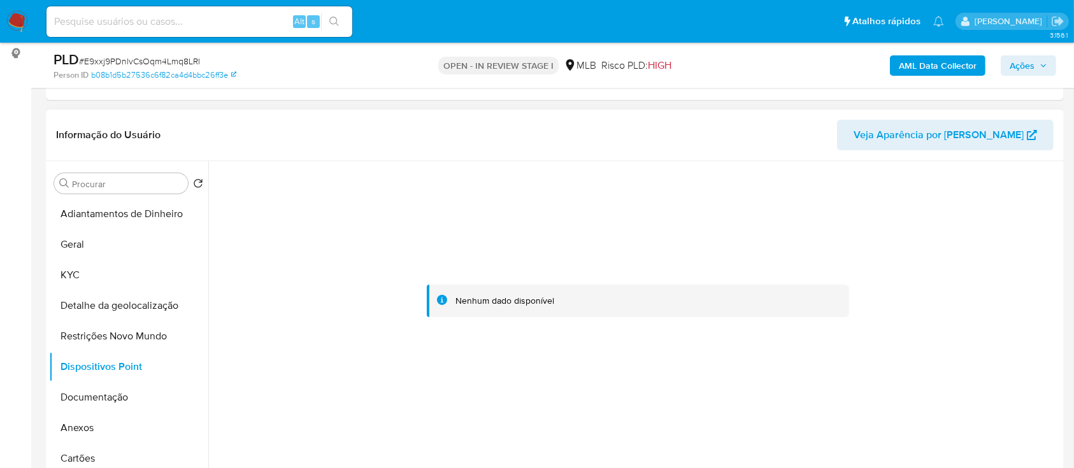
click at [988, 236] on div at bounding box center [638, 301] width 846 height 280
click at [106, 401] on button "Documentação" at bounding box center [123, 397] width 149 height 31
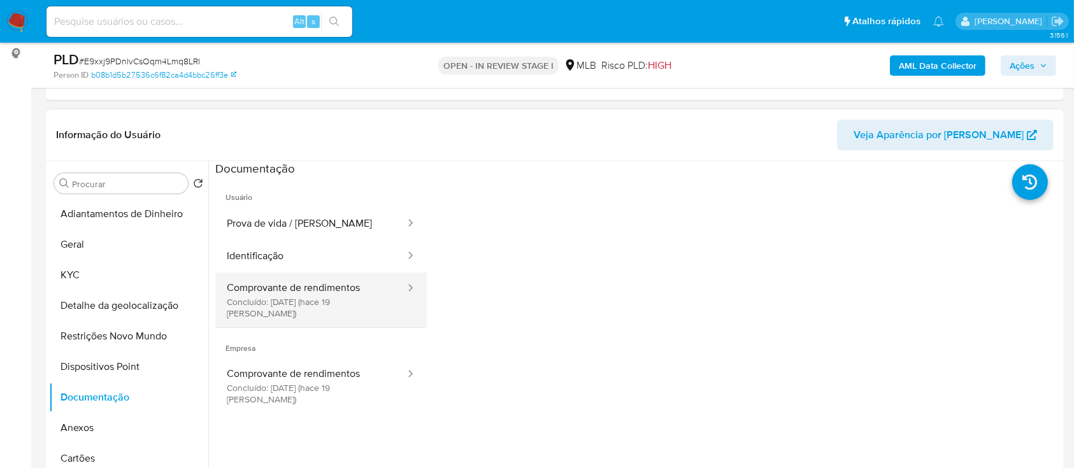
click at [305, 287] on button "Comprovante de rendimentos Concluído: 08/08/2025 (hace 19 días)" at bounding box center [310, 300] width 191 height 55
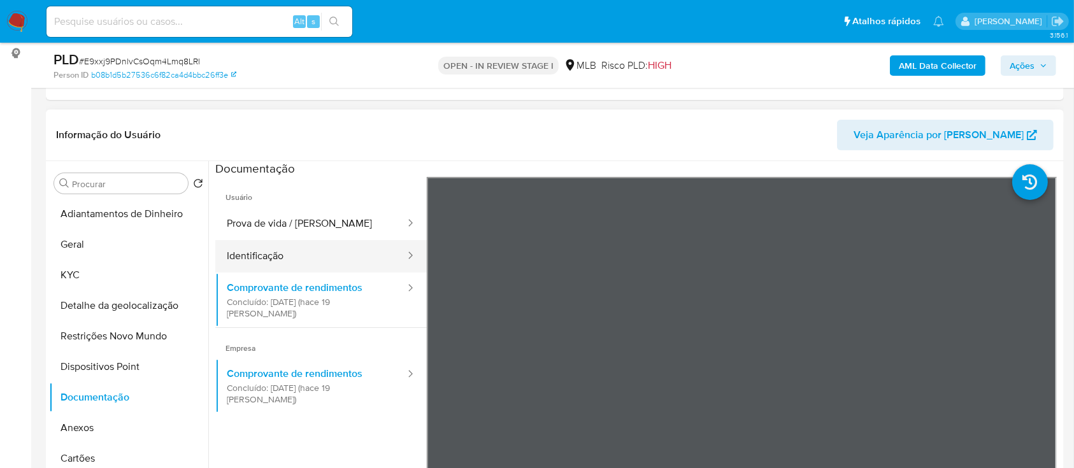
click at [260, 252] on button "Identificação" at bounding box center [310, 256] width 191 height 32
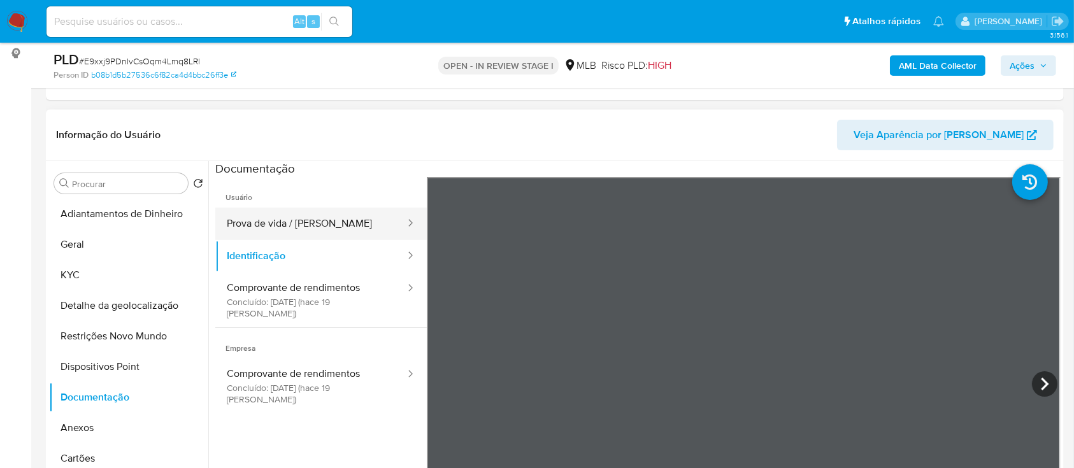
drag, startPoint x: 296, startPoint y: 226, endPoint x: 305, endPoint y: 231, distance: 10.3
click at [296, 227] on button "Prova de vida / [PERSON_NAME]" at bounding box center [310, 224] width 191 height 32
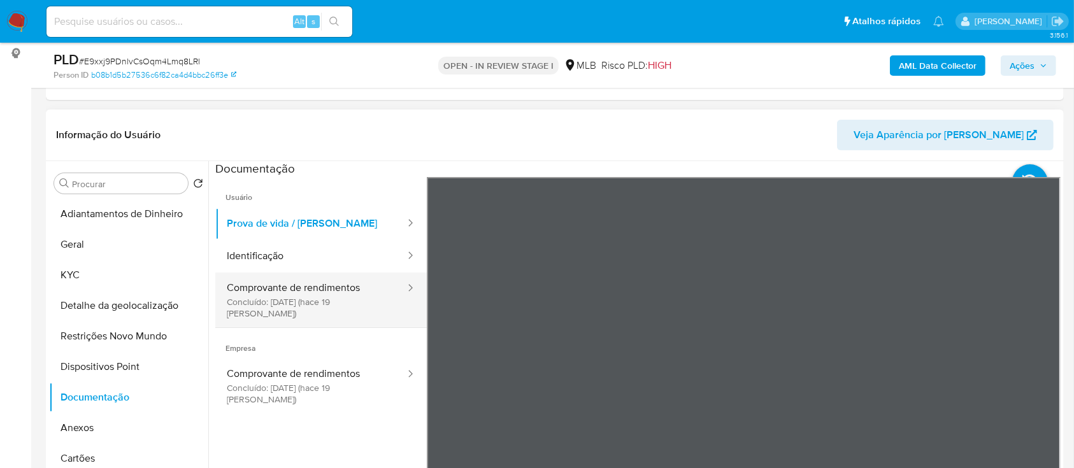
drag, startPoint x: 272, startPoint y: 299, endPoint x: 399, endPoint y: 288, distance: 127.3
click at [272, 300] on button "Comprovante de rendimentos Concluído: 08/08/2025 (hace 19 días)" at bounding box center [310, 300] width 191 height 55
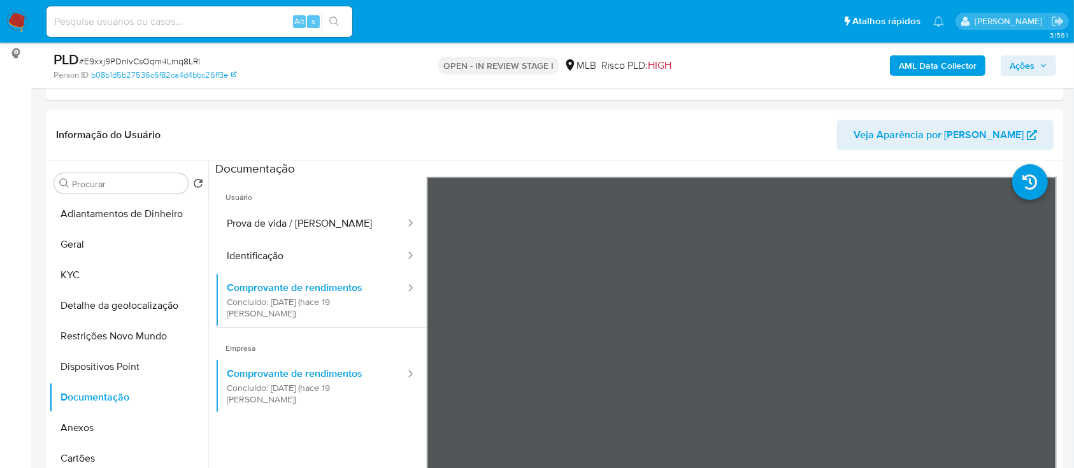
click at [825, 71] on div "AML Data Collector Ações" at bounding box center [891, 65] width 331 height 30
click at [280, 257] on button "Identificação" at bounding box center [310, 256] width 191 height 32
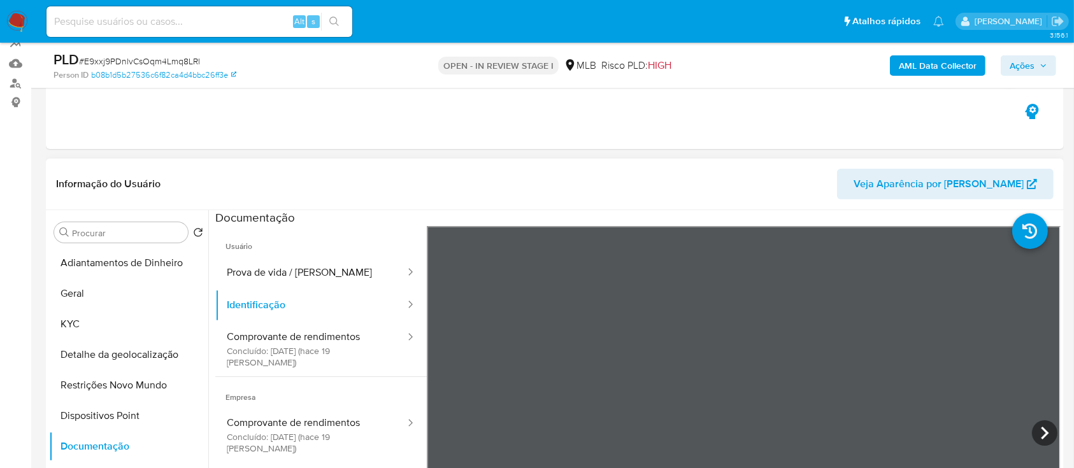
scroll to position [85, 0]
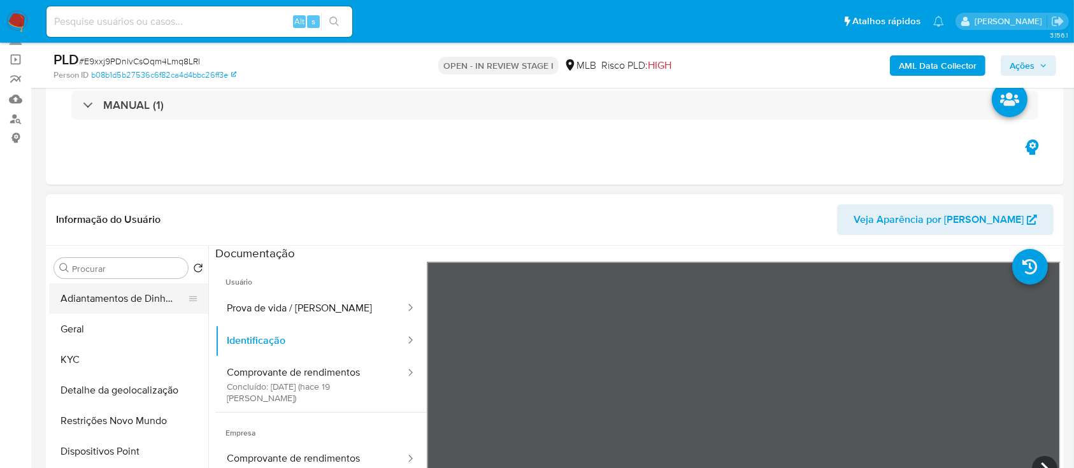
drag, startPoint x: 119, startPoint y: 280, endPoint x: 125, endPoint y: 294, distance: 15.4
click at [119, 282] on div "Procurar Retornar ao pedido padrão Adiantamentos de Dinheiro Geral KYC Detalhe …" at bounding box center [128, 410] width 159 height 324
click at [117, 354] on button "KYC" at bounding box center [123, 360] width 149 height 31
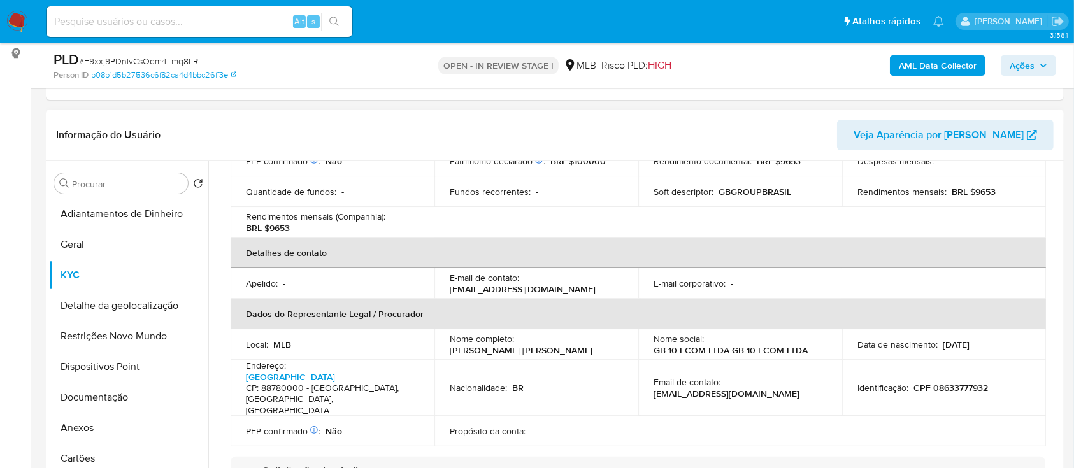
scroll to position [340, 0]
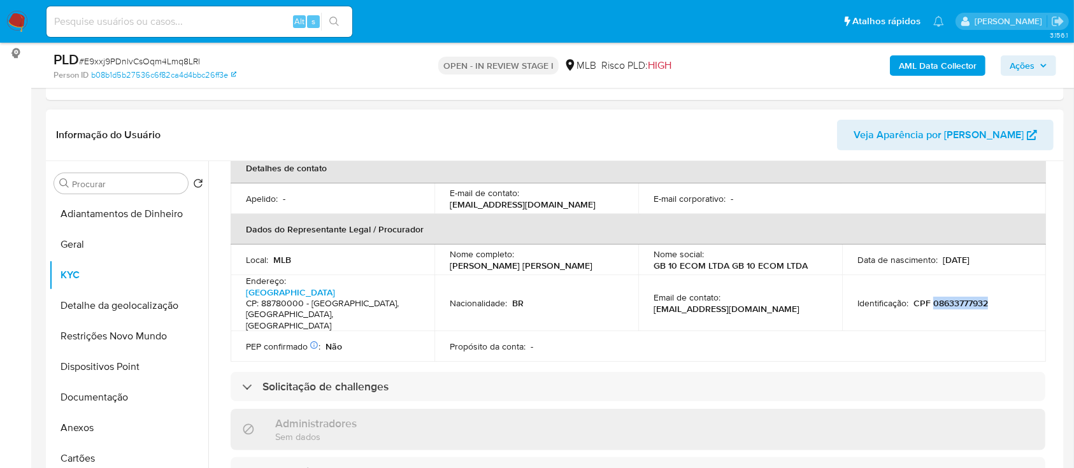
drag, startPoint x: 989, startPoint y: 285, endPoint x: 930, endPoint y: 289, distance: 58.8
click at [930, 298] on div "Identificação : CPF 08633777932" at bounding box center [944, 303] width 173 height 11
copy p "08633777932"
click at [87, 426] on button "Anexos" at bounding box center [123, 428] width 149 height 31
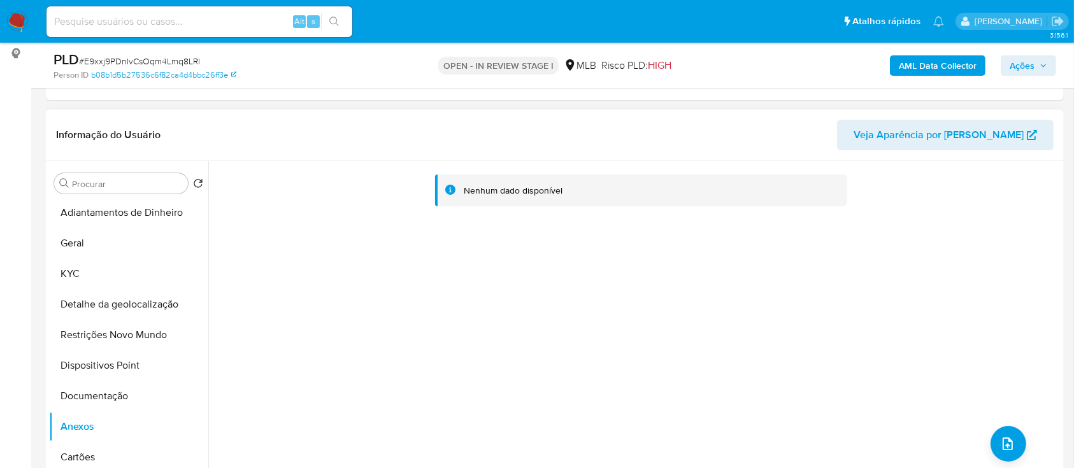
scroll to position [0, 0]
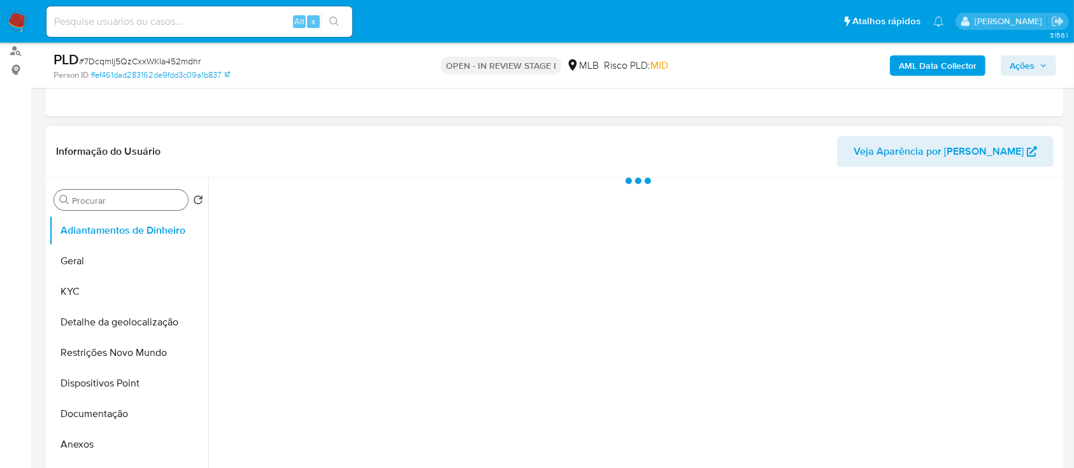
scroll to position [169, 0]
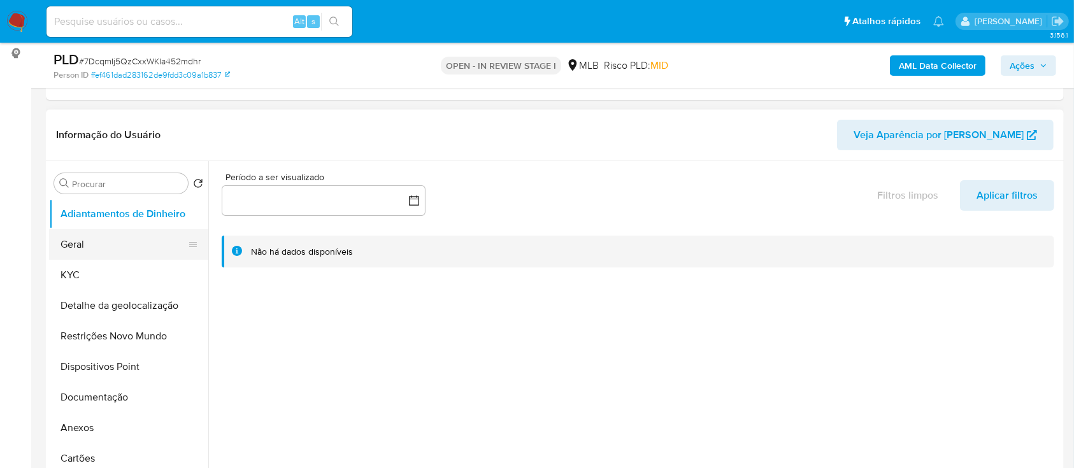
click at [113, 236] on button "Geral" at bounding box center [123, 244] width 149 height 31
select select "10"
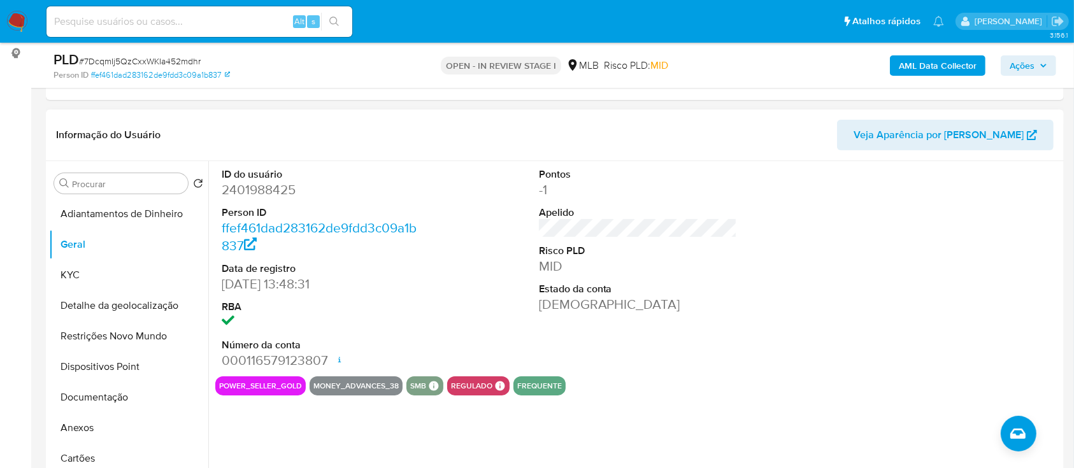
drag, startPoint x: 974, startPoint y: 226, endPoint x: 823, endPoint y: 171, distance: 161.0
click at [974, 225] on div at bounding box center [955, 268] width 212 height 215
drag, startPoint x: 61, startPoint y: 277, endPoint x: 92, endPoint y: 278, distance: 30.6
click at [63, 277] on button "KYC" at bounding box center [123, 275] width 149 height 31
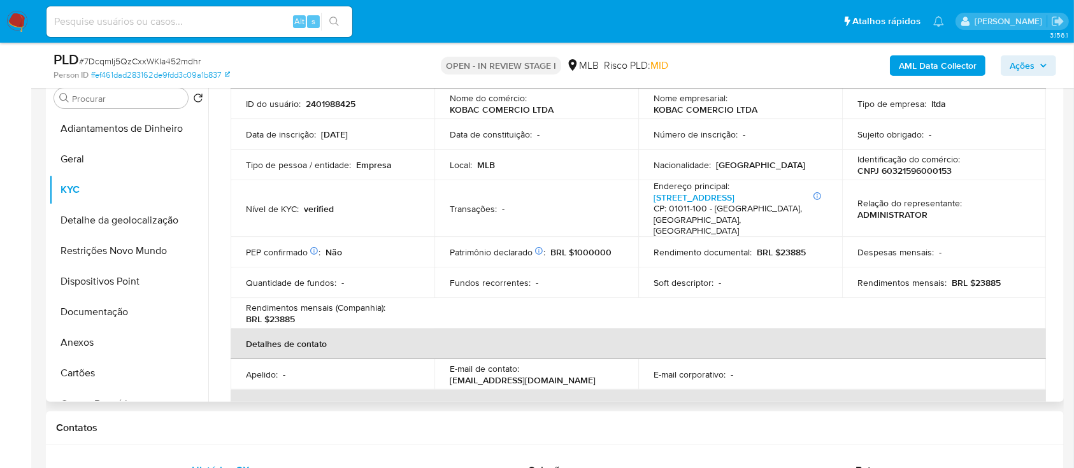
scroll to position [73, 0]
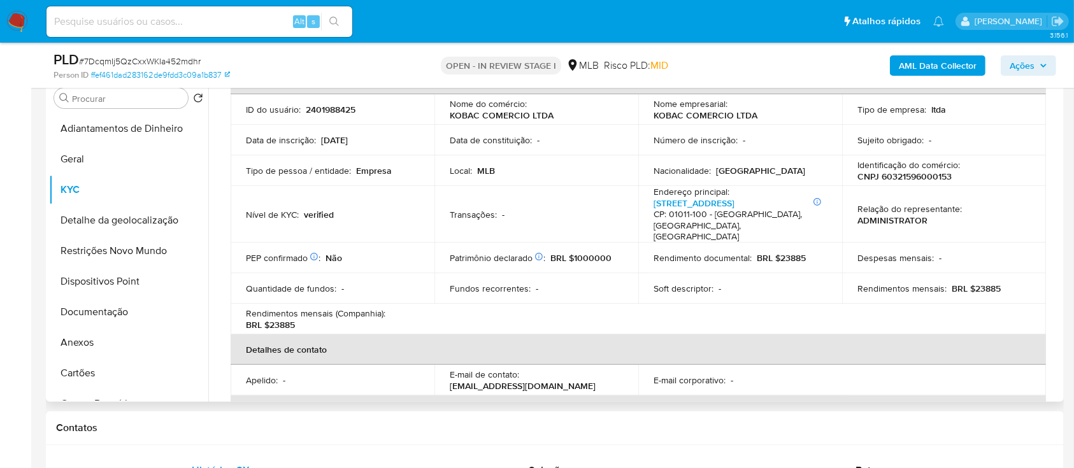
click at [886, 304] on table "Informações da empresa ID do usuário : 2401988425 Nome do comércio : KOBAC COME…" at bounding box center [639, 306] width 816 height 484
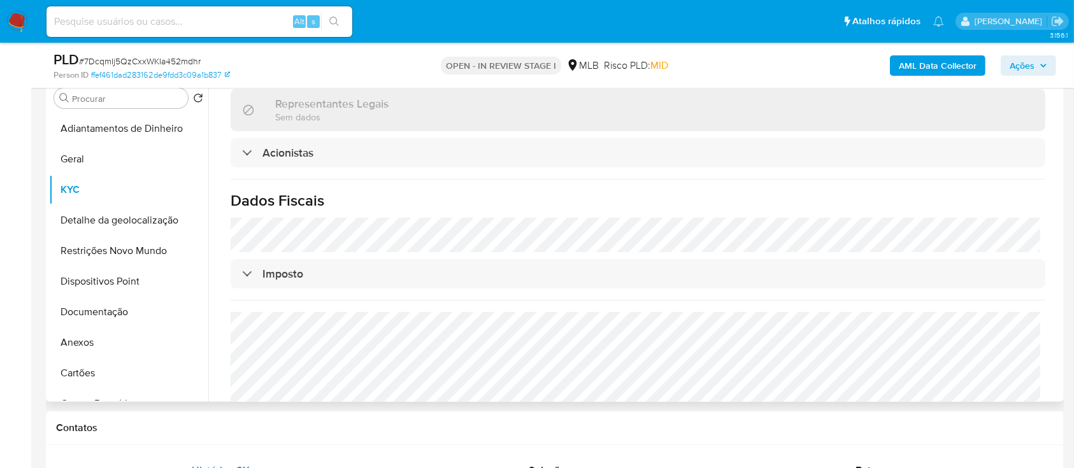
scroll to position [779, 0]
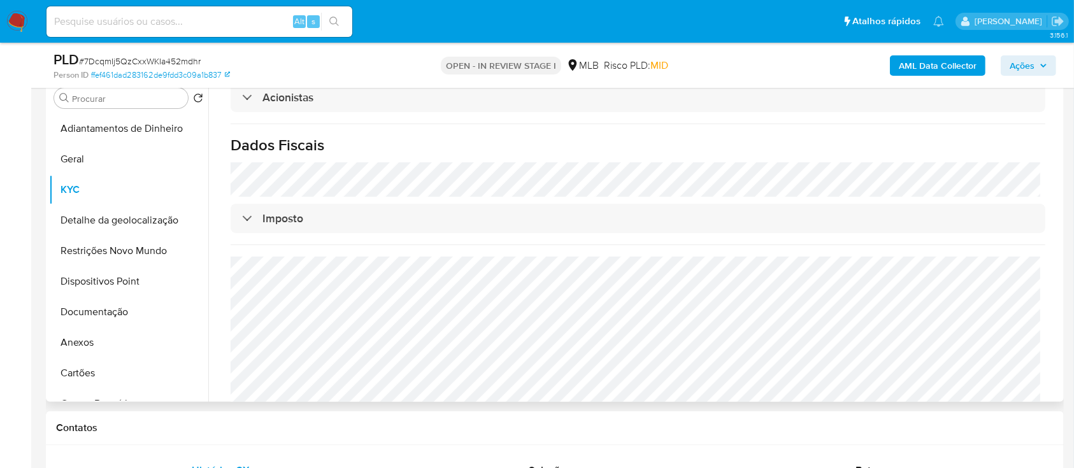
click at [933, 136] on h1 "Dados Fiscais" at bounding box center [638, 145] width 815 height 19
drag, startPoint x: 114, startPoint y: 222, endPoint x: 139, endPoint y: 229, distance: 26.0
click at [114, 223] on button "Detalhe da geolocalização" at bounding box center [123, 220] width 149 height 31
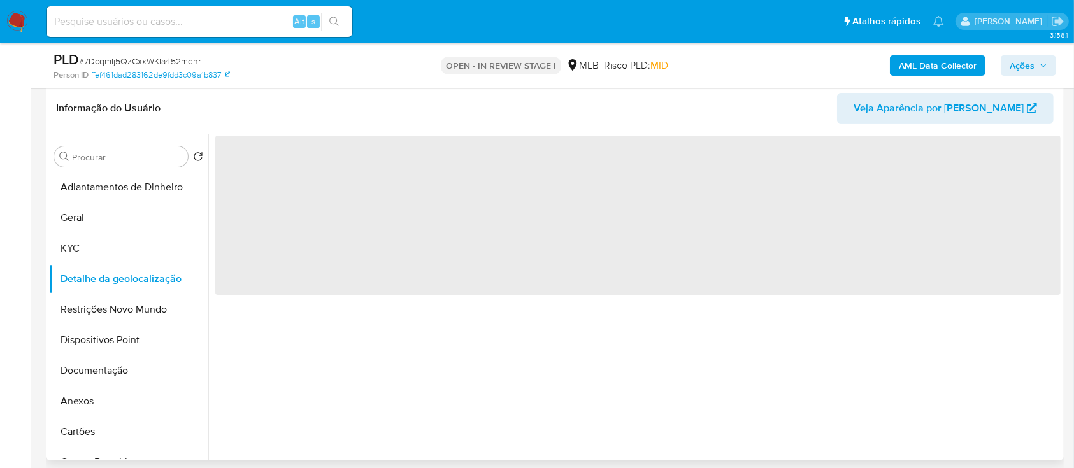
scroll to position [169, 0]
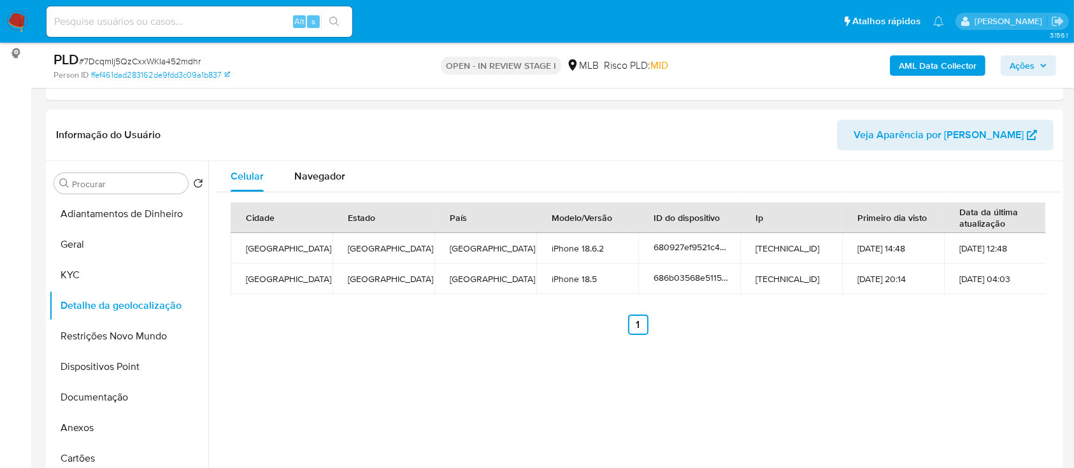
drag, startPoint x: 958, startPoint y: 339, endPoint x: 538, endPoint y: 5, distance: 536.5
click at [948, 335] on div "Cidade Estado País Modelo/Versão ID do dispositivo Ip Primeiro dia visto Data d…" at bounding box center [638, 268] width 846 height 153
click at [90, 342] on button "Restrições Novo Mundo" at bounding box center [123, 336] width 149 height 31
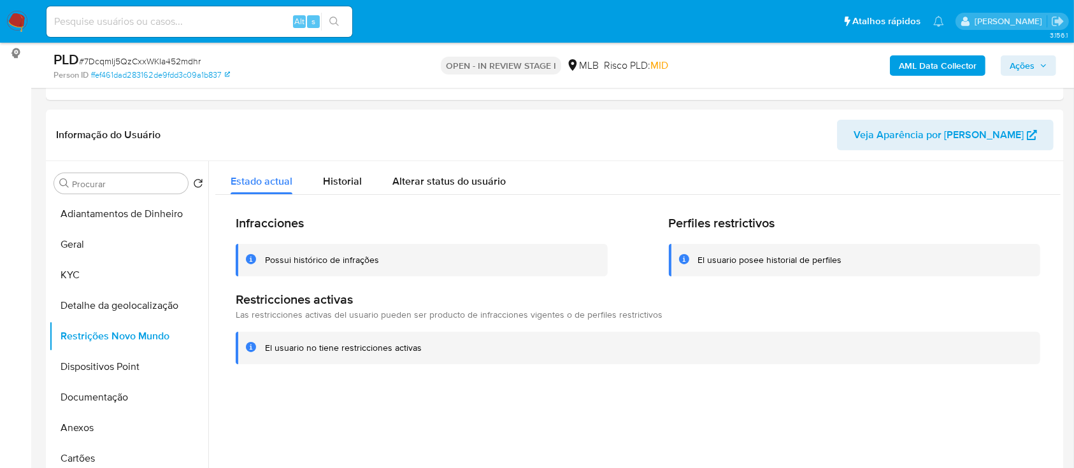
drag, startPoint x: 29, startPoint y: 116, endPoint x: 55, endPoint y: 107, distance: 27.6
click at [122, 358] on button "Dispositivos Point" at bounding box center [123, 367] width 149 height 31
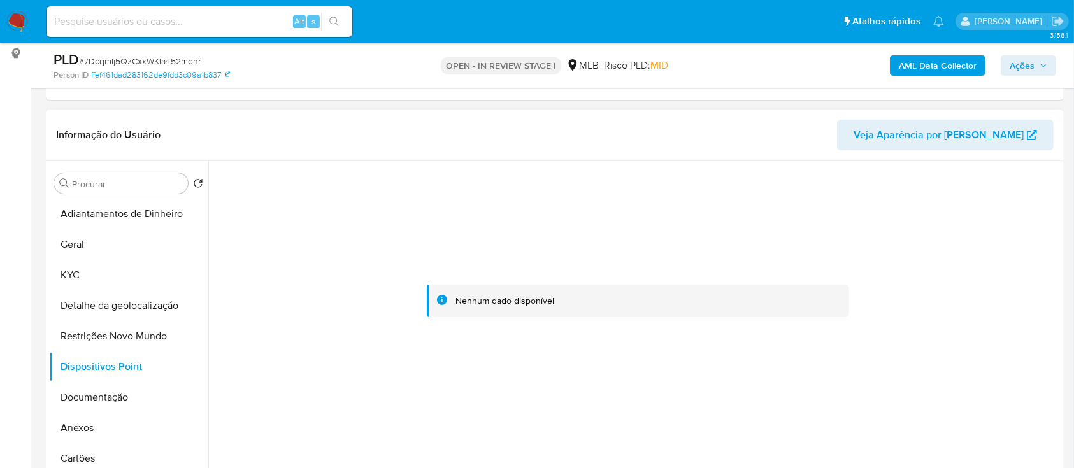
click at [887, 222] on div at bounding box center [638, 301] width 846 height 280
click at [94, 399] on button "Documentação" at bounding box center [123, 397] width 149 height 31
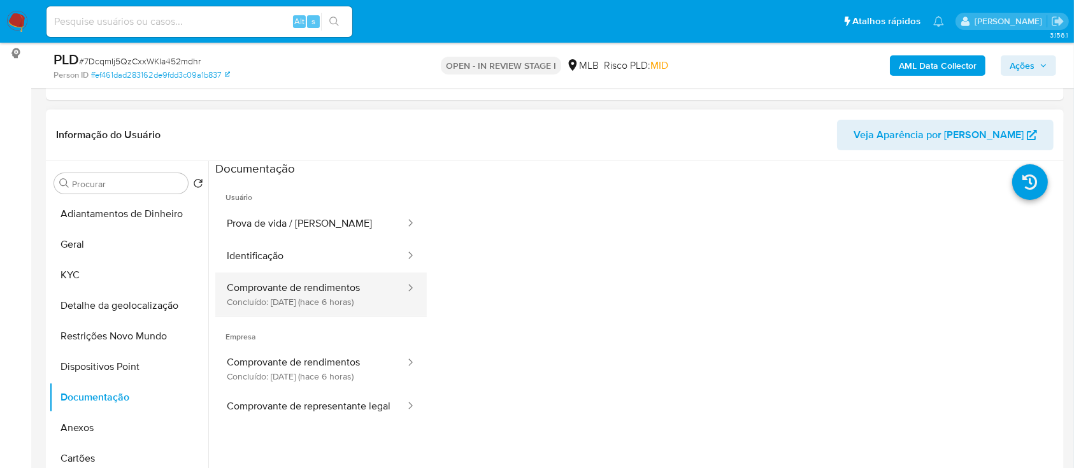
click at [324, 299] on button "Comprovante de rendimentos Concluído: [DATE] (hace 6 horas)" at bounding box center [310, 294] width 191 height 43
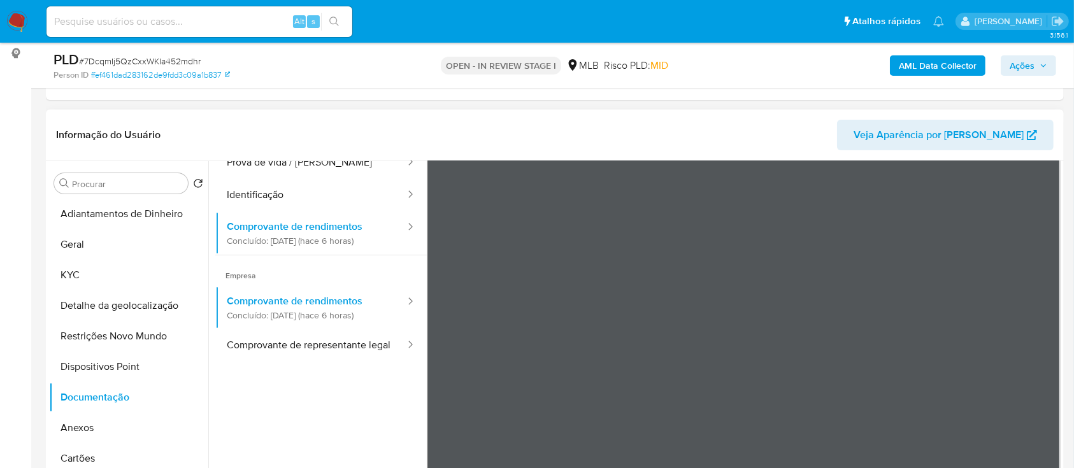
scroll to position [85, 0]
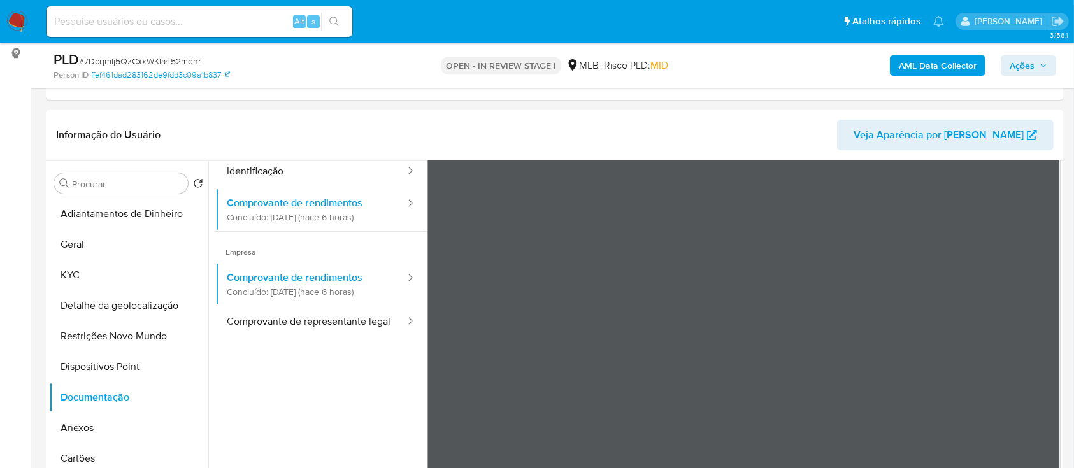
click at [760, 69] on div "AML Data Collector Ações" at bounding box center [891, 65] width 331 height 30
